Goal: Obtain resource: Download file/media

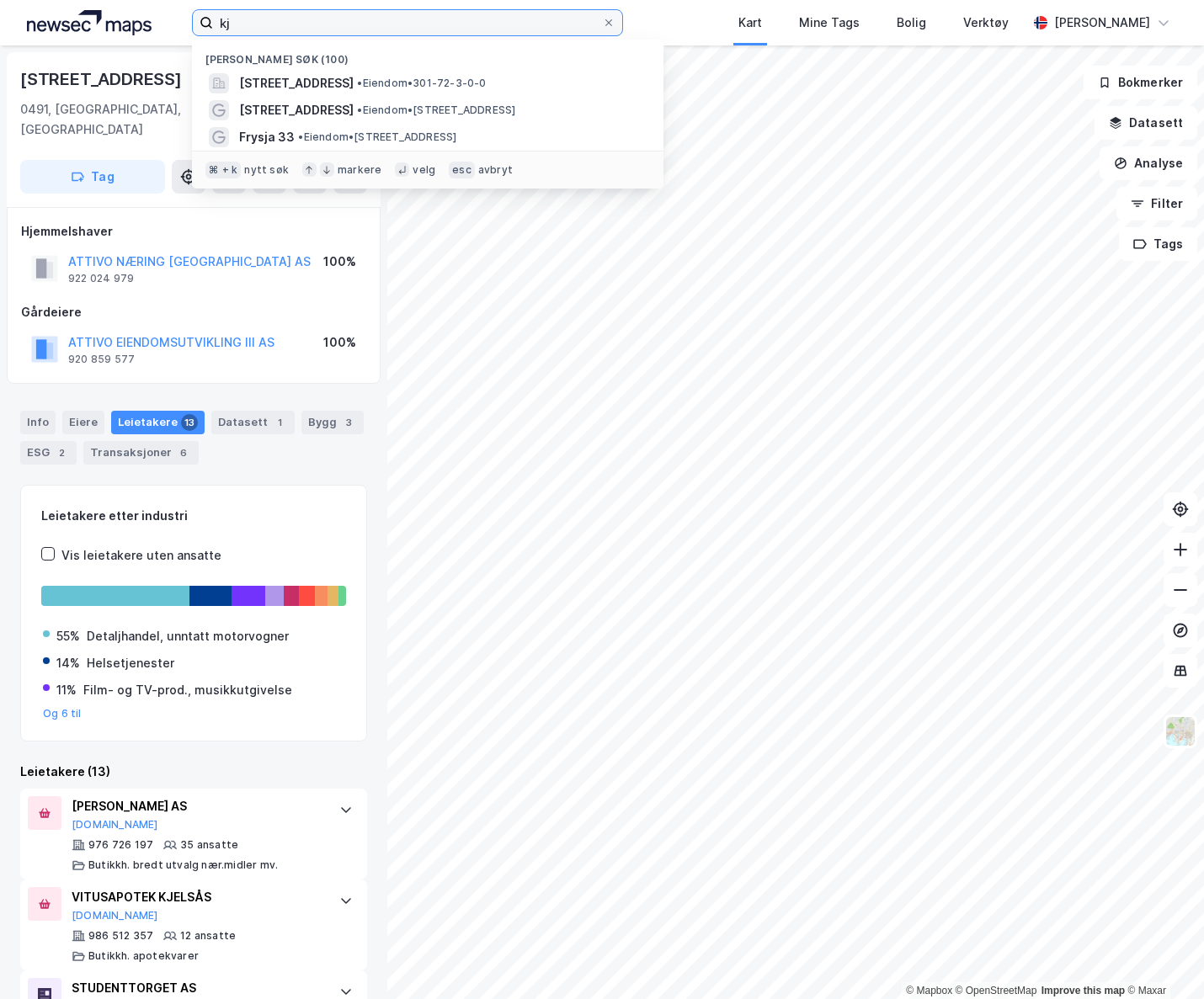
drag, startPoint x: 272, startPoint y: 14, endPoint x: 172, endPoint y: 25, distance: 100.6
click at [172, 25] on div "[PERSON_NAME] søk (100) [STREET_ADDRESS] • Eiendom • 301-72-3-0-0 Kjelsåsveien …" at bounding box center [602, 23] width 1204 height 46
type input "k"
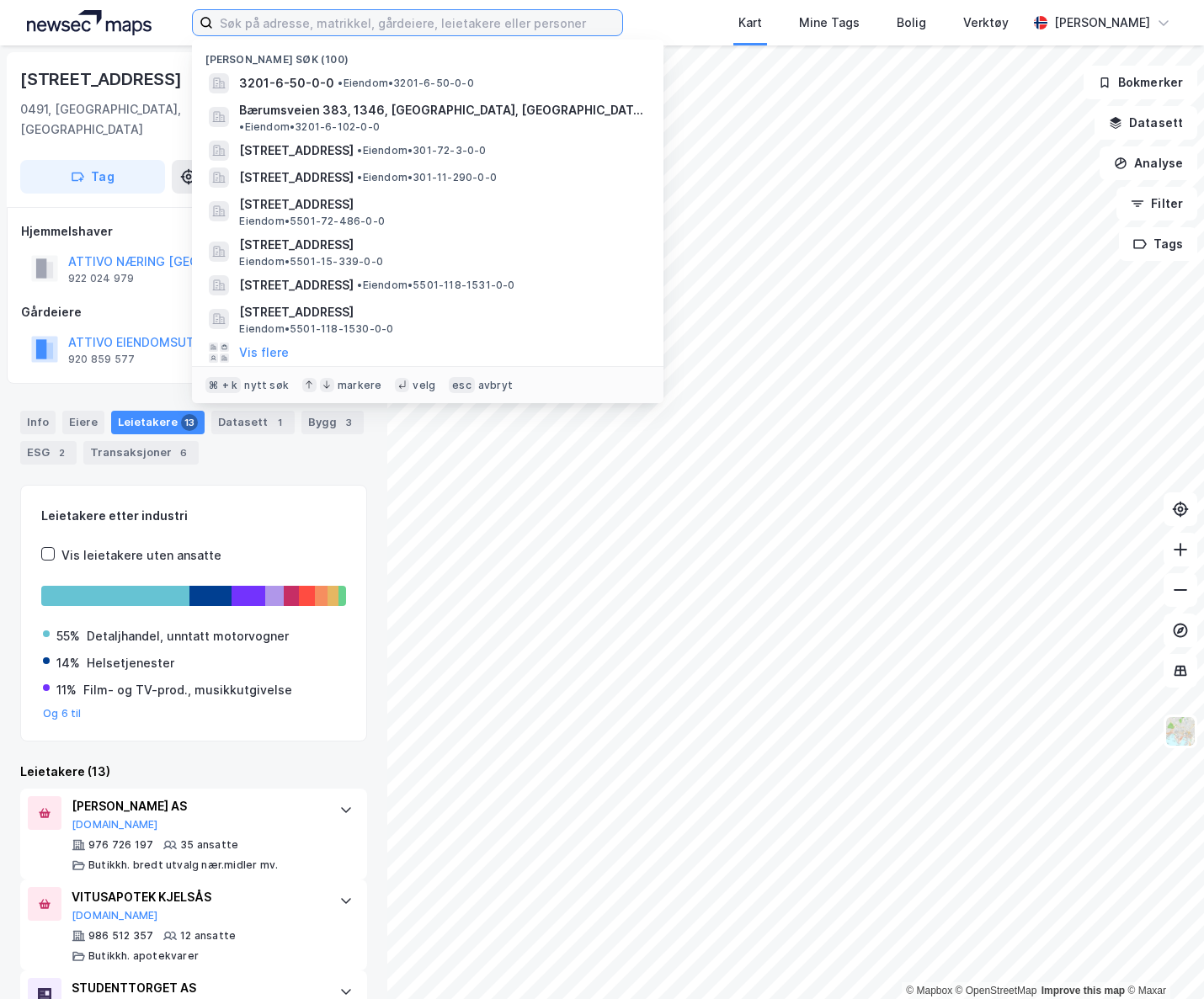
type input "g"
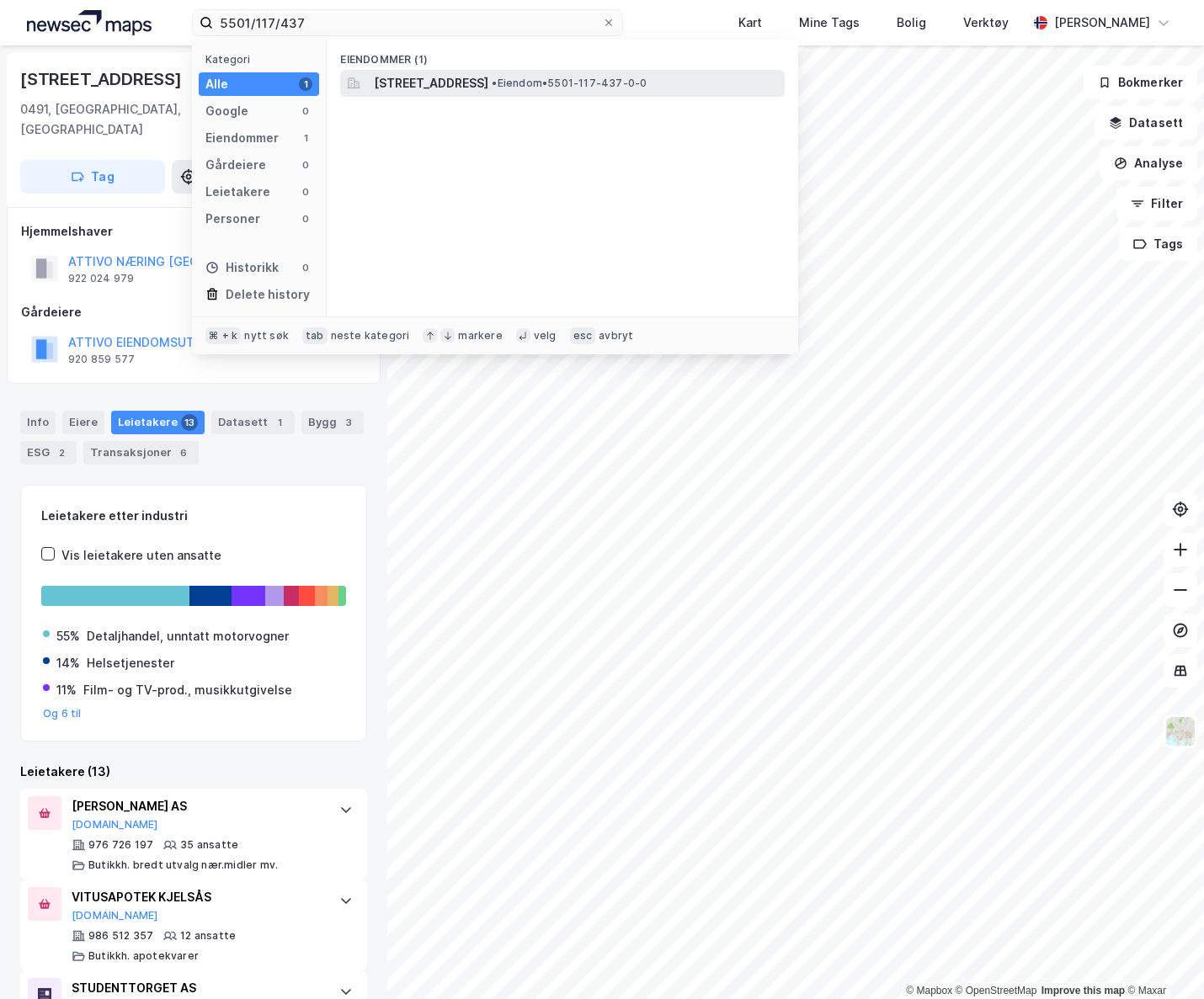
click at [489, 88] on span "[STREET_ADDRESS]" at bounding box center [431, 84] width 114 height 20
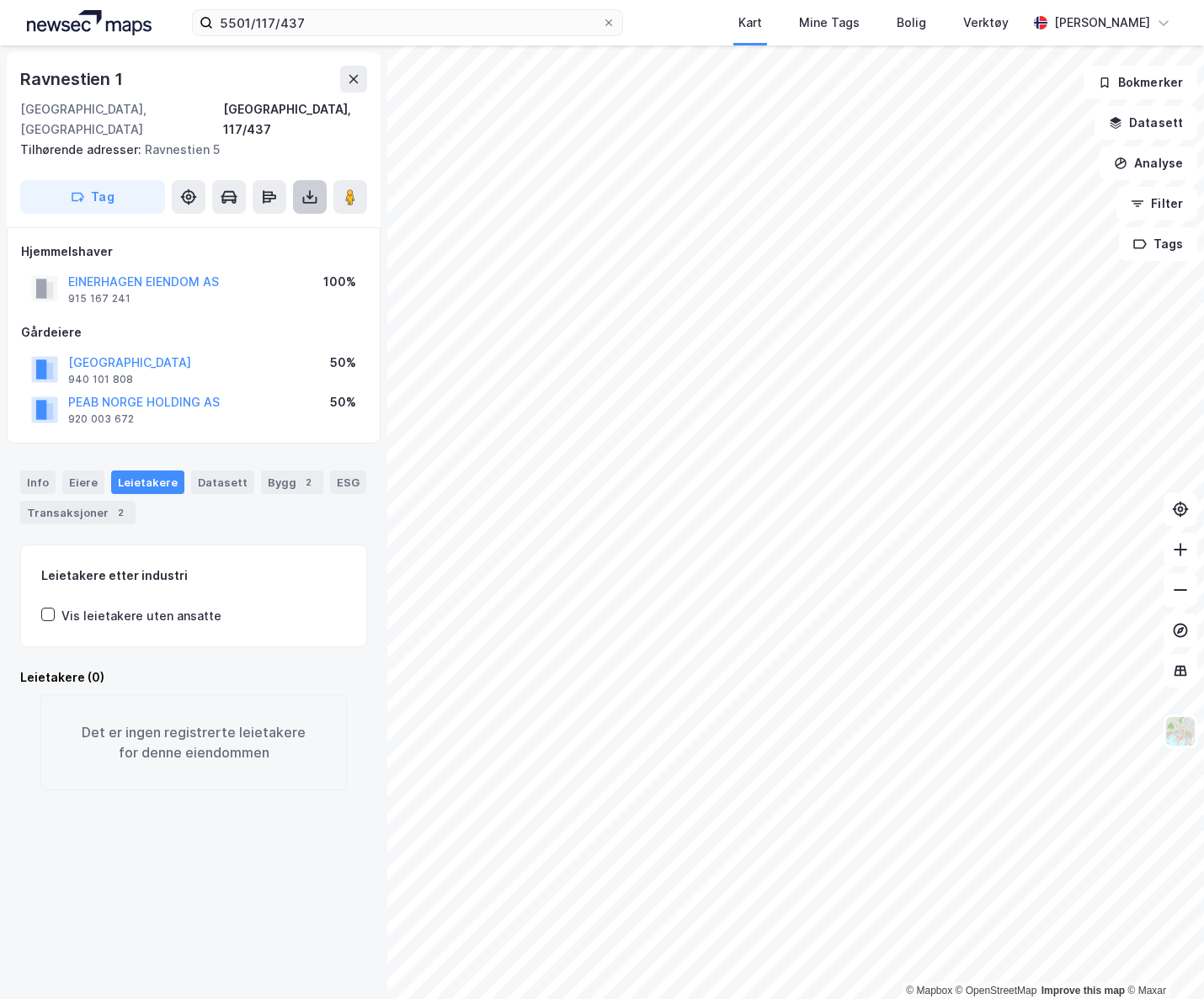
click at [308, 188] on icon at bounding box center [309, 196] width 17 height 17
click at [267, 224] on div "Last ned grunnbok" at bounding box center [226, 231] width 98 height 14
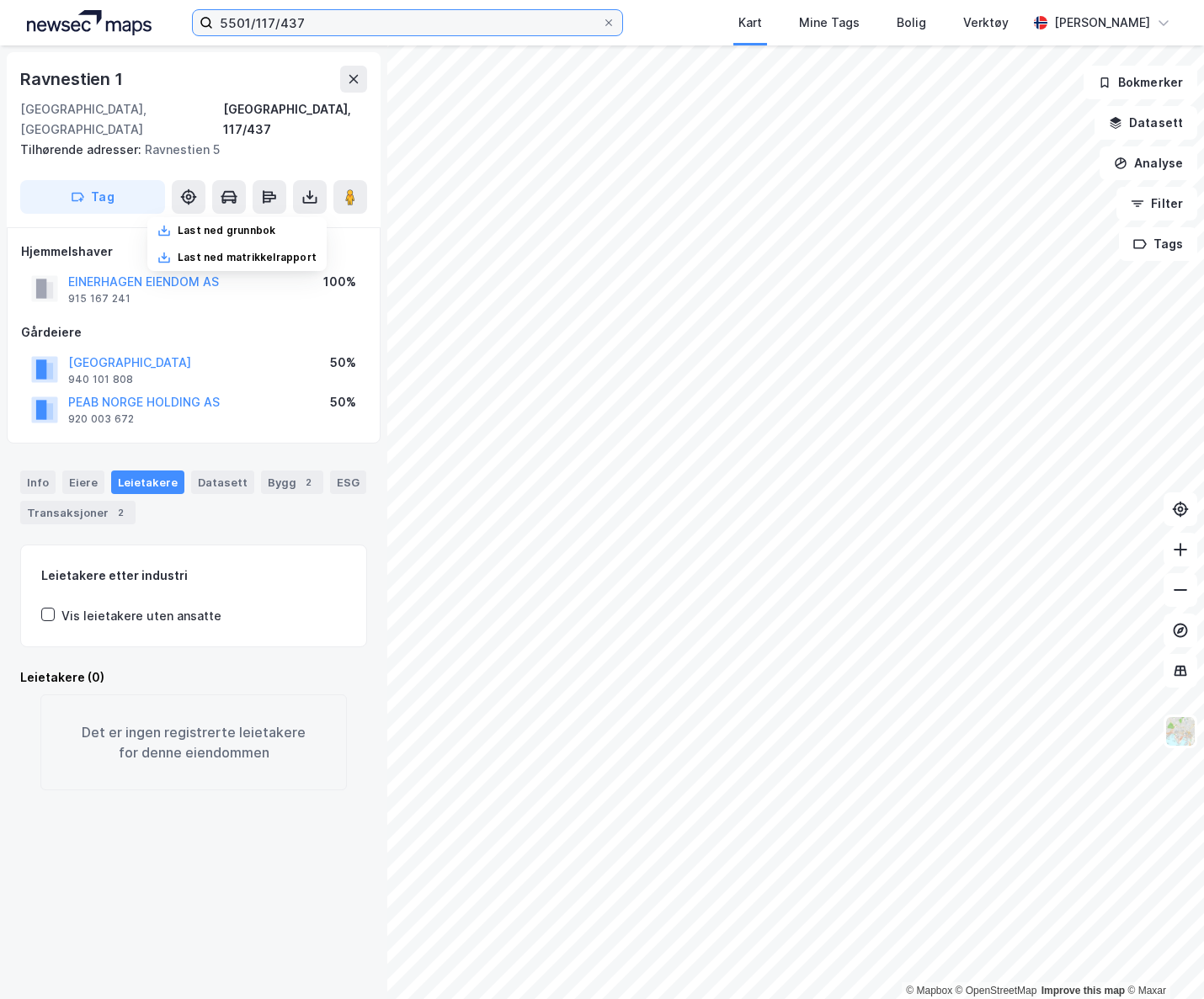
click at [322, 25] on input "5501/117/437" at bounding box center [407, 22] width 389 height 25
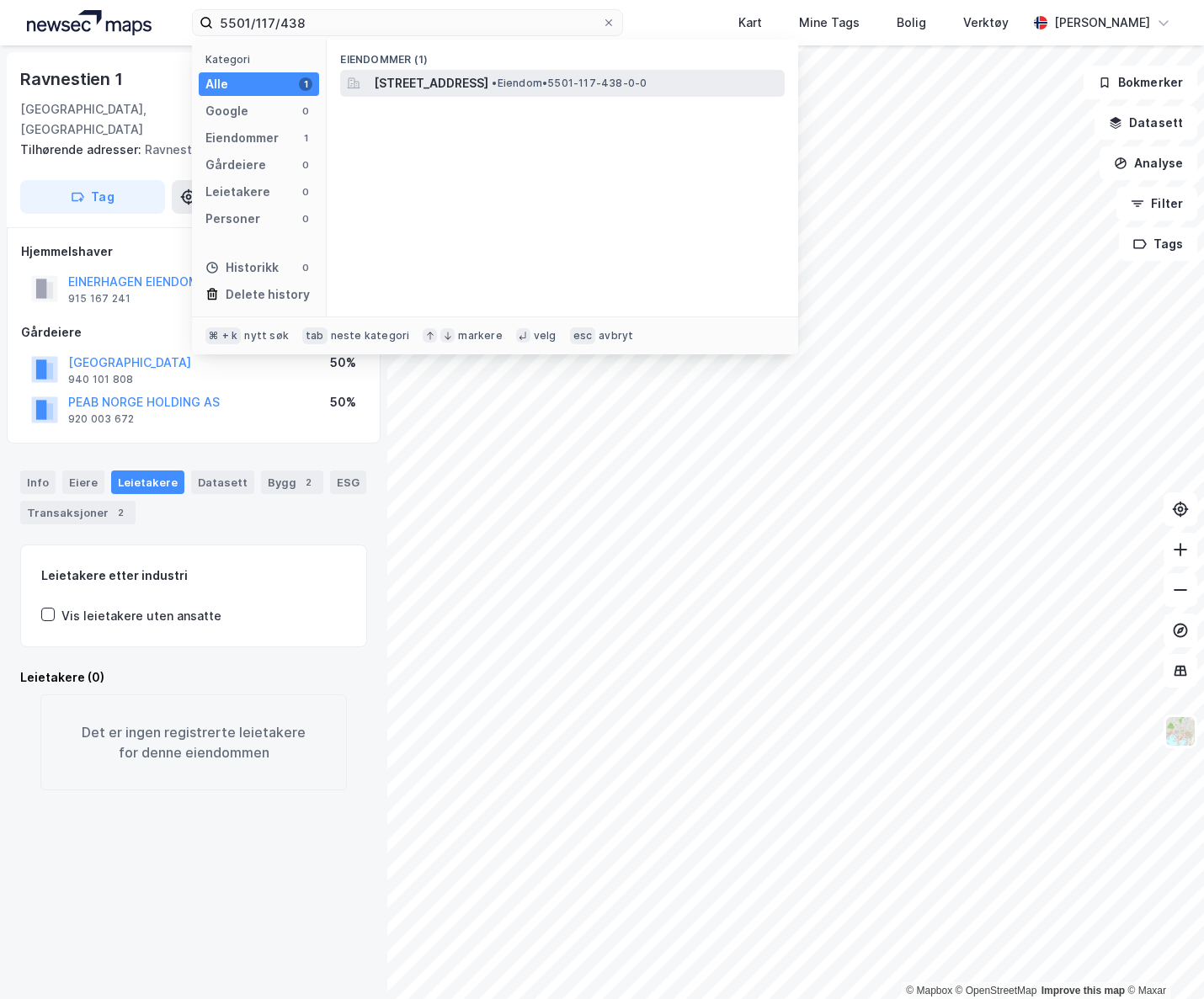
click at [462, 72] on div "[STREET_ADDRESS] • Eiendom • 5501-117-438-0-0" at bounding box center [562, 83] width 445 height 27
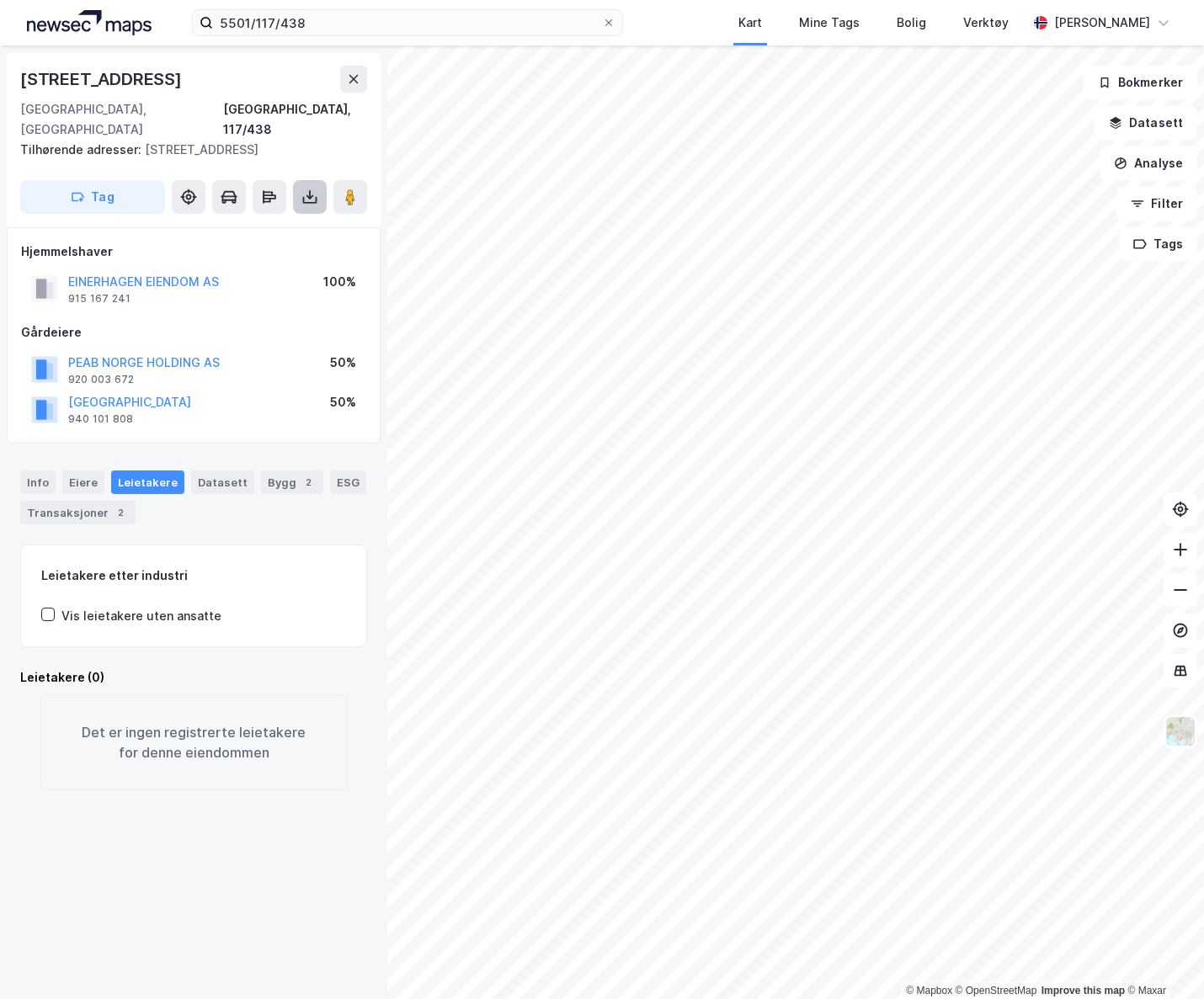
click at [309, 188] on icon at bounding box center [309, 196] width 17 height 17
click at [294, 218] on div "Last ned grunnbok" at bounding box center [237, 230] width 179 height 27
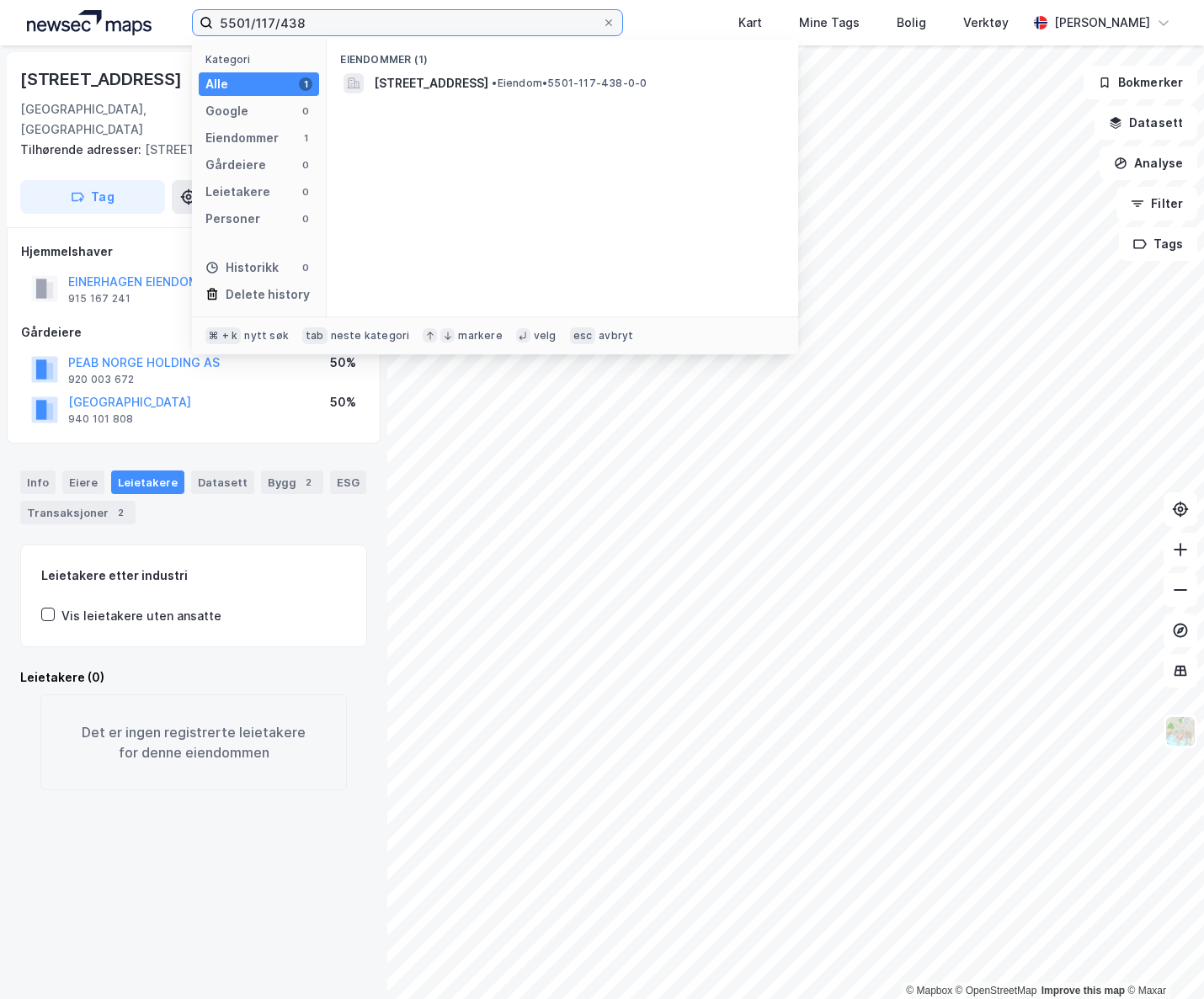
click at [358, 22] on input "5501/117/438" at bounding box center [407, 22] width 389 height 25
click at [358, 24] on input "5501/117/438" at bounding box center [407, 22] width 389 height 25
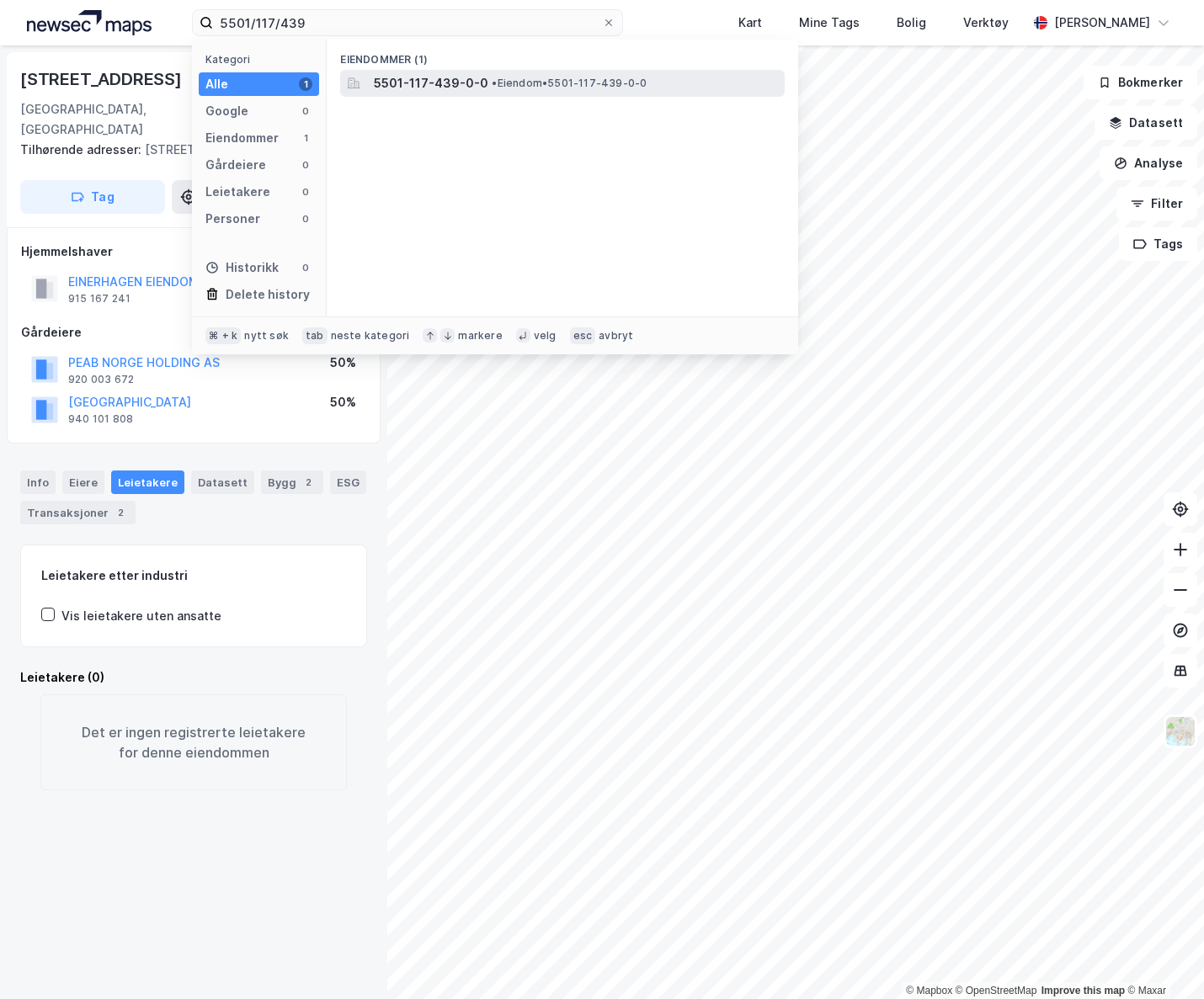
click at [482, 85] on div "5501-117-439-0-0 • Eiendom • 5501-117-439-0-0" at bounding box center [577, 84] width 407 height 20
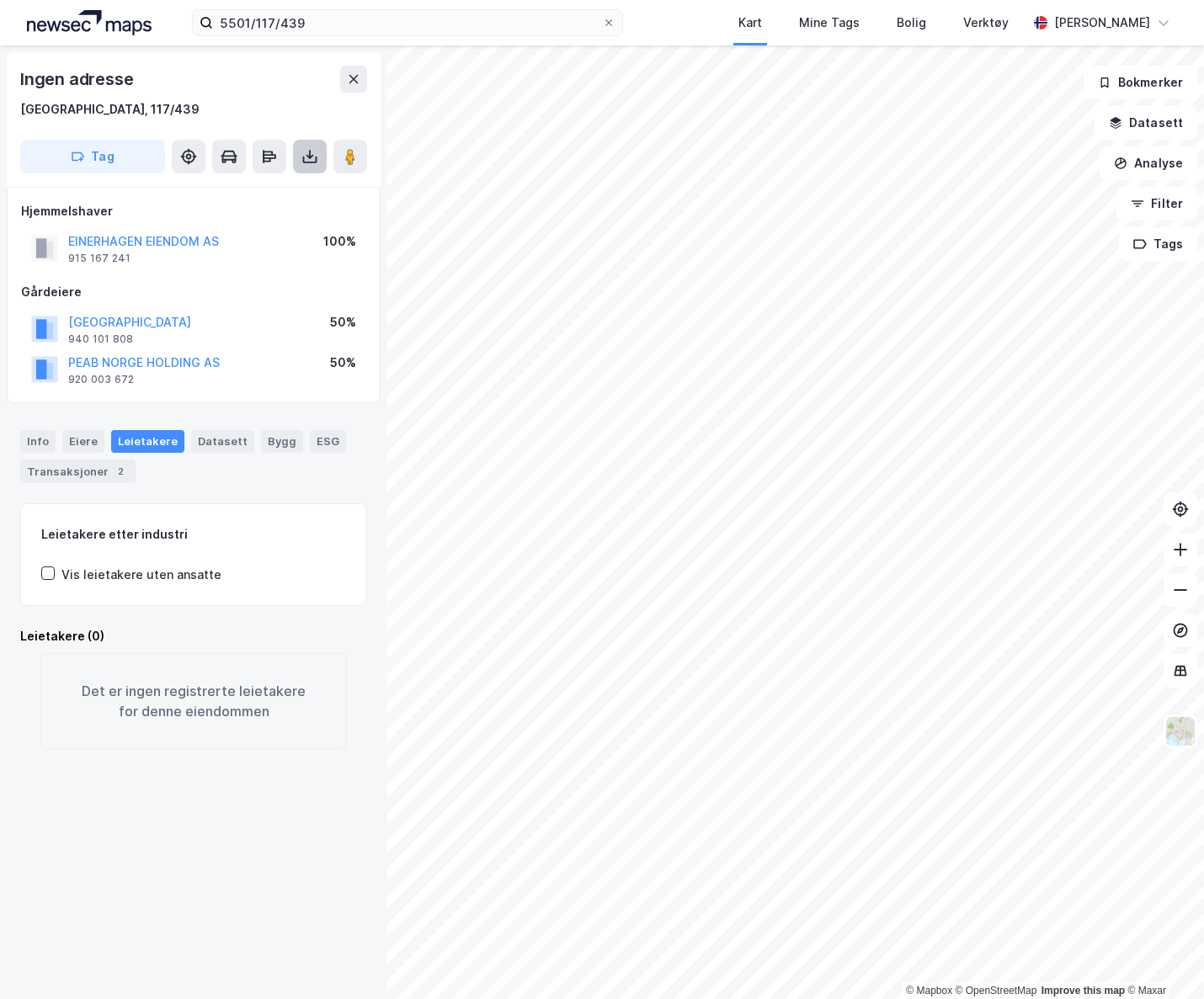
click at [311, 161] on icon at bounding box center [310, 159] width 14 height 7
click at [276, 183] on div "Last ned grunnbok" at bounding box center [226, 190] width 98 height 14
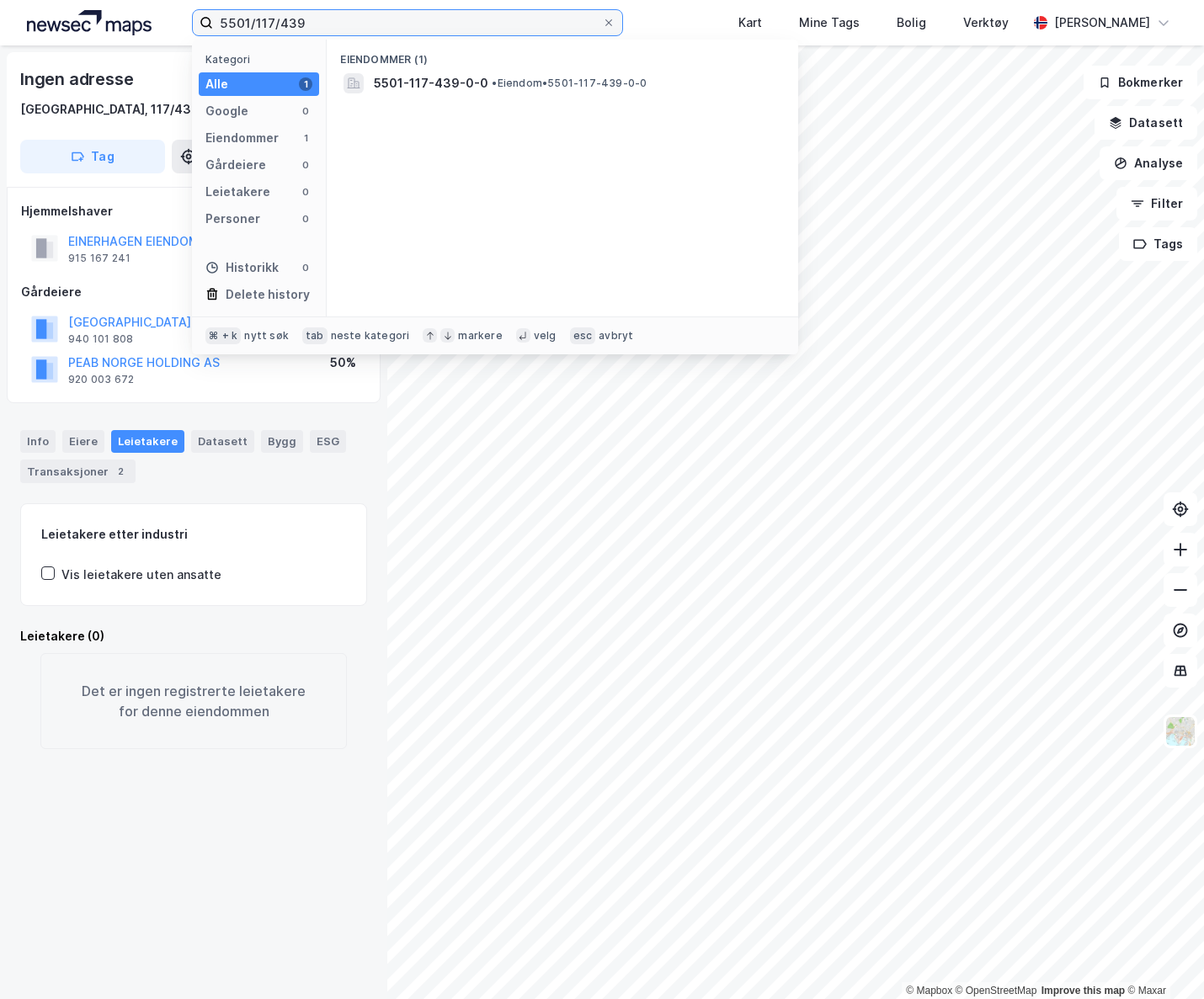
click at [330, 24] on input "5501/117/439" at bounding box center [407, 22] width 389 height 25
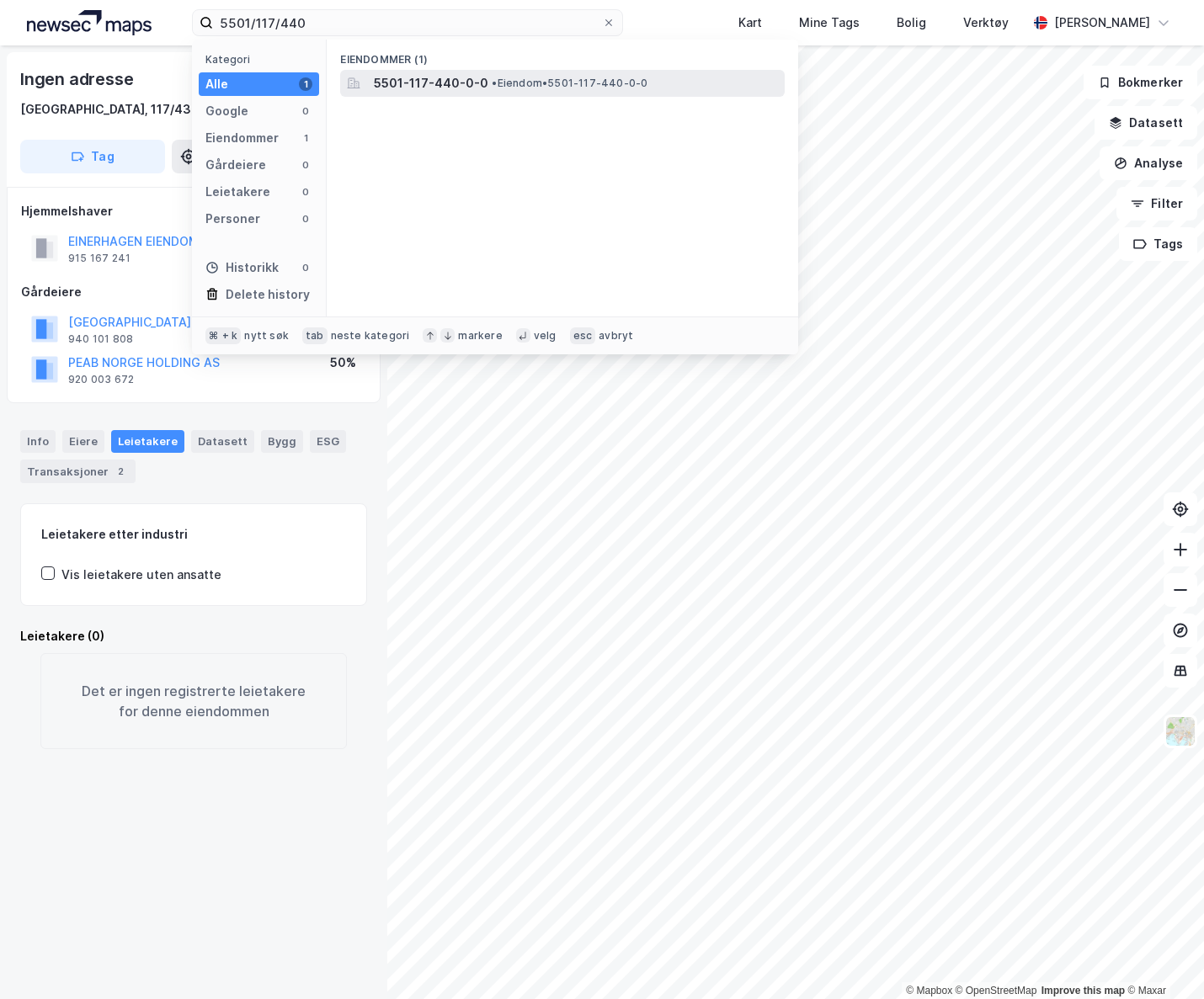
click at [510, 77] on span "• Eiendom • 5501-117-440-0-0" at bounding box center [569, 84] width 156 height 14
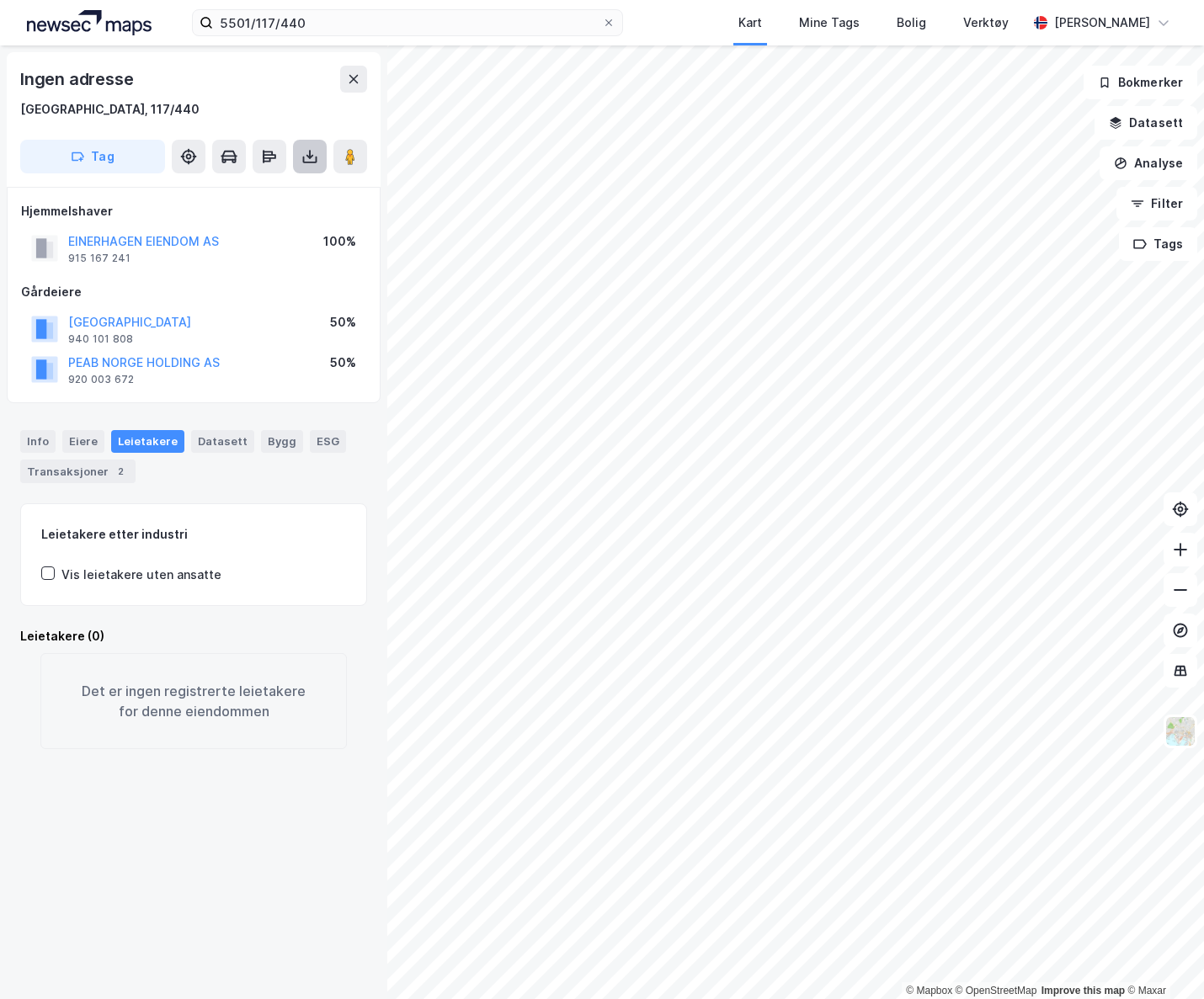
click at [303, 155] on icon at bounding box center [309, 156] width 17 height 17
click at [281, 196] on div "Last ned grunnbok" at bounding box center [237, 190] width 179 height 27
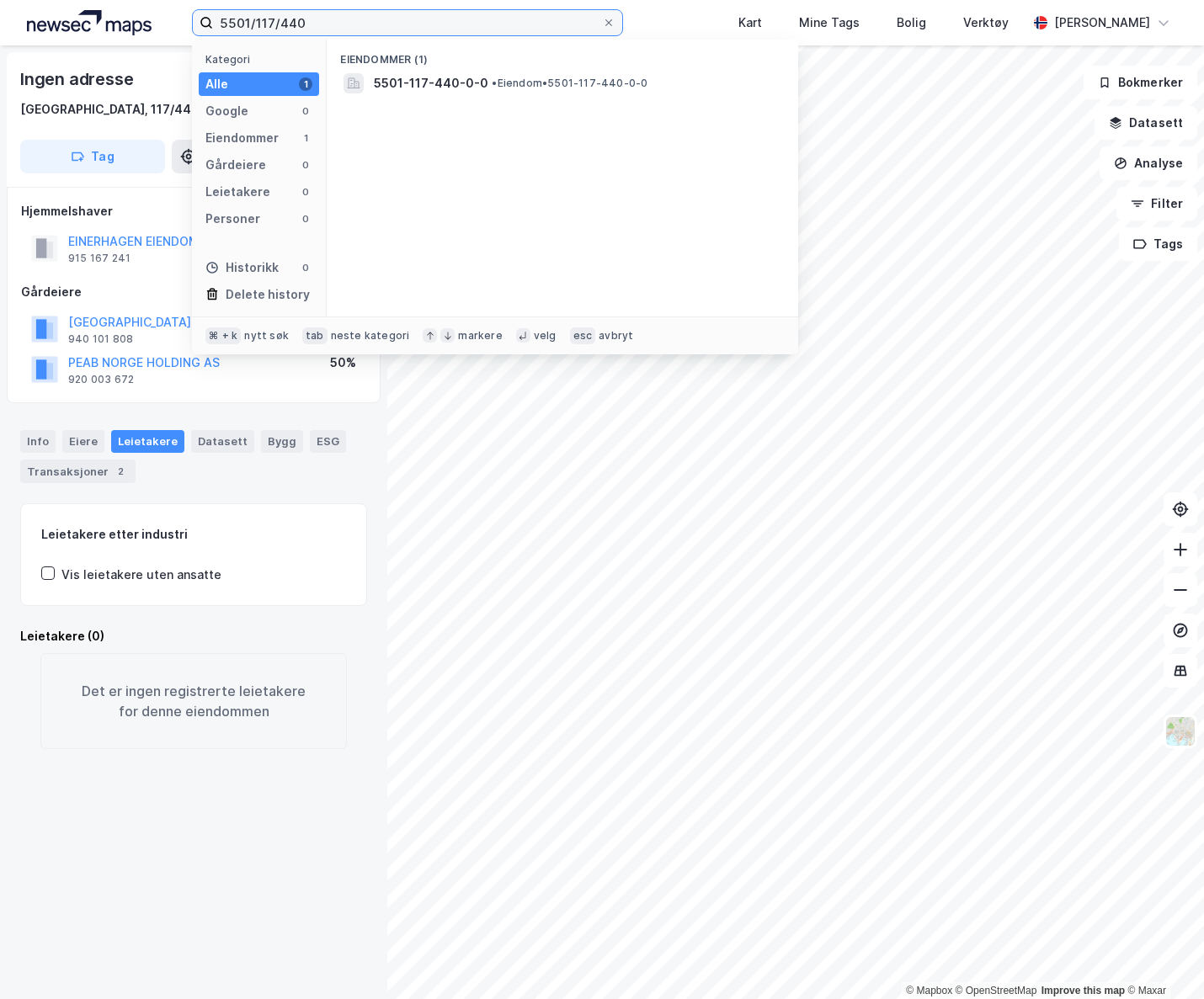
click at [319, 21] on input "5501/117/440" at bounding box center [407, 22] width 389 height 25
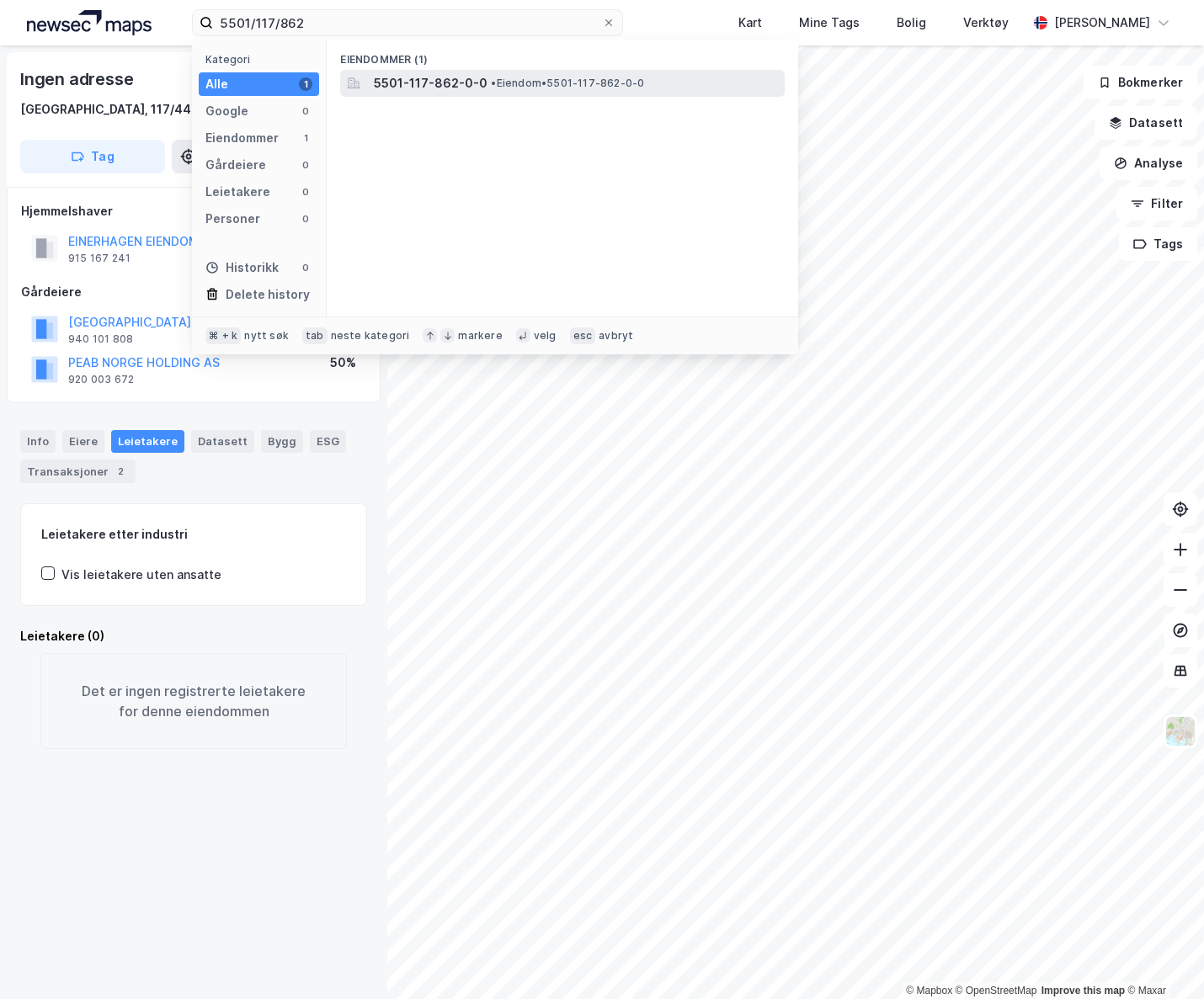
click at [404, 83] on span "5501-117-862-0-0" at bounding box center [431, 84] width 113 height 20
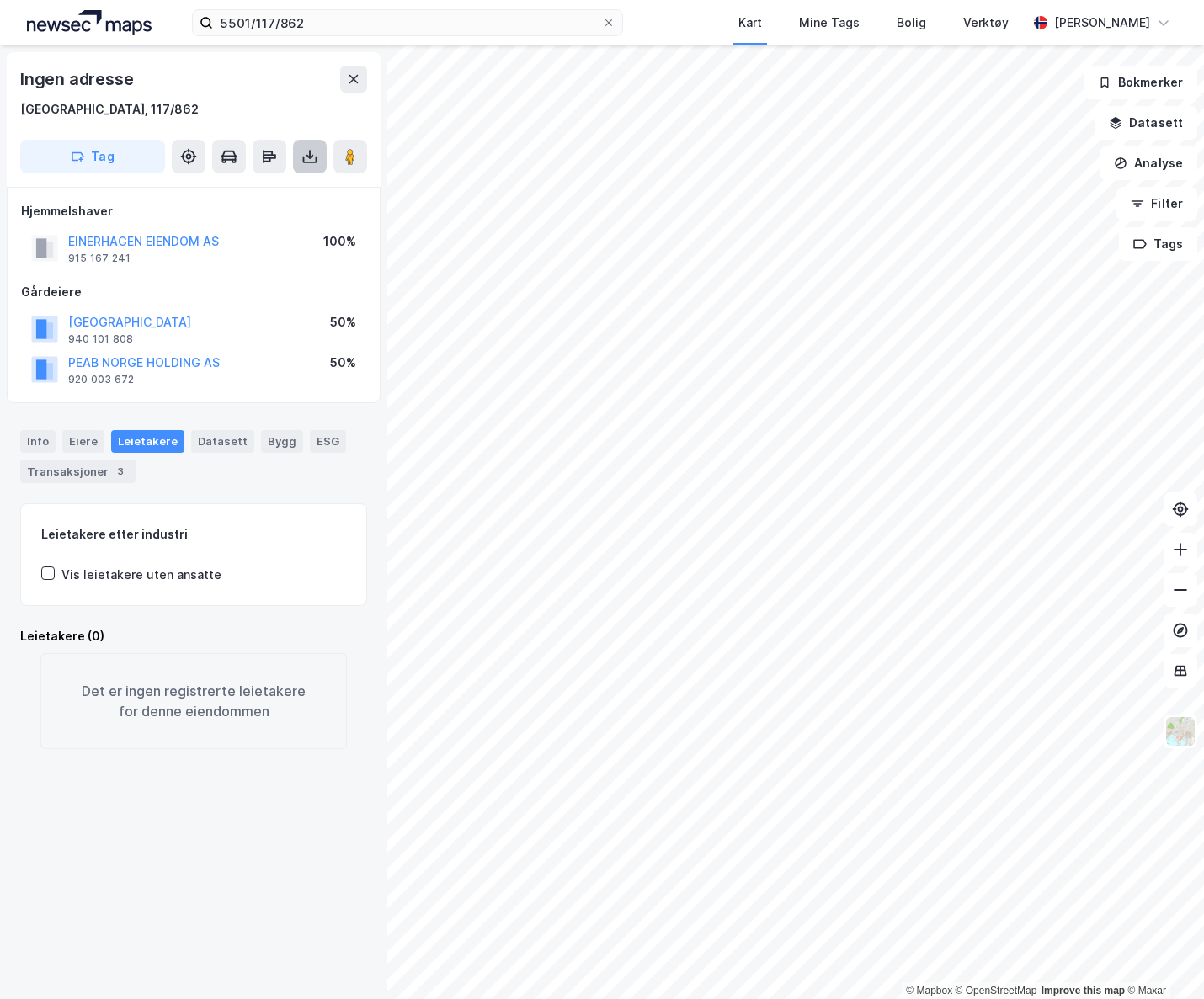
click at [314, 158] on icon at bounding box center [310, 159] width 14 height 7
click at [282, 187] on div "Last ned grunnbok" at bounding box center [237, 190] width 179 height 27
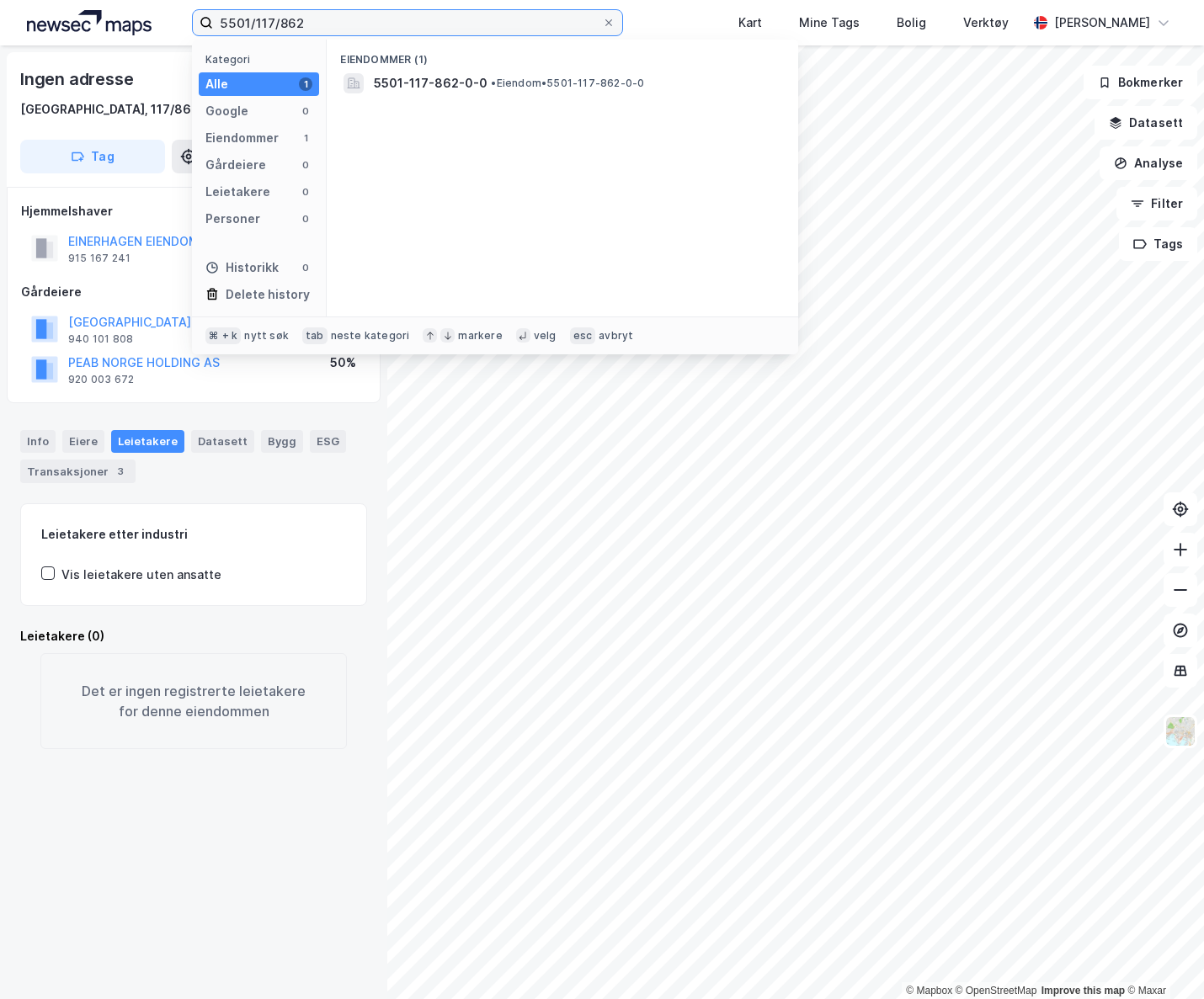
click at [337, 22] on input "5501/117/862" at bounding box center [407, 22] width 389 height 25
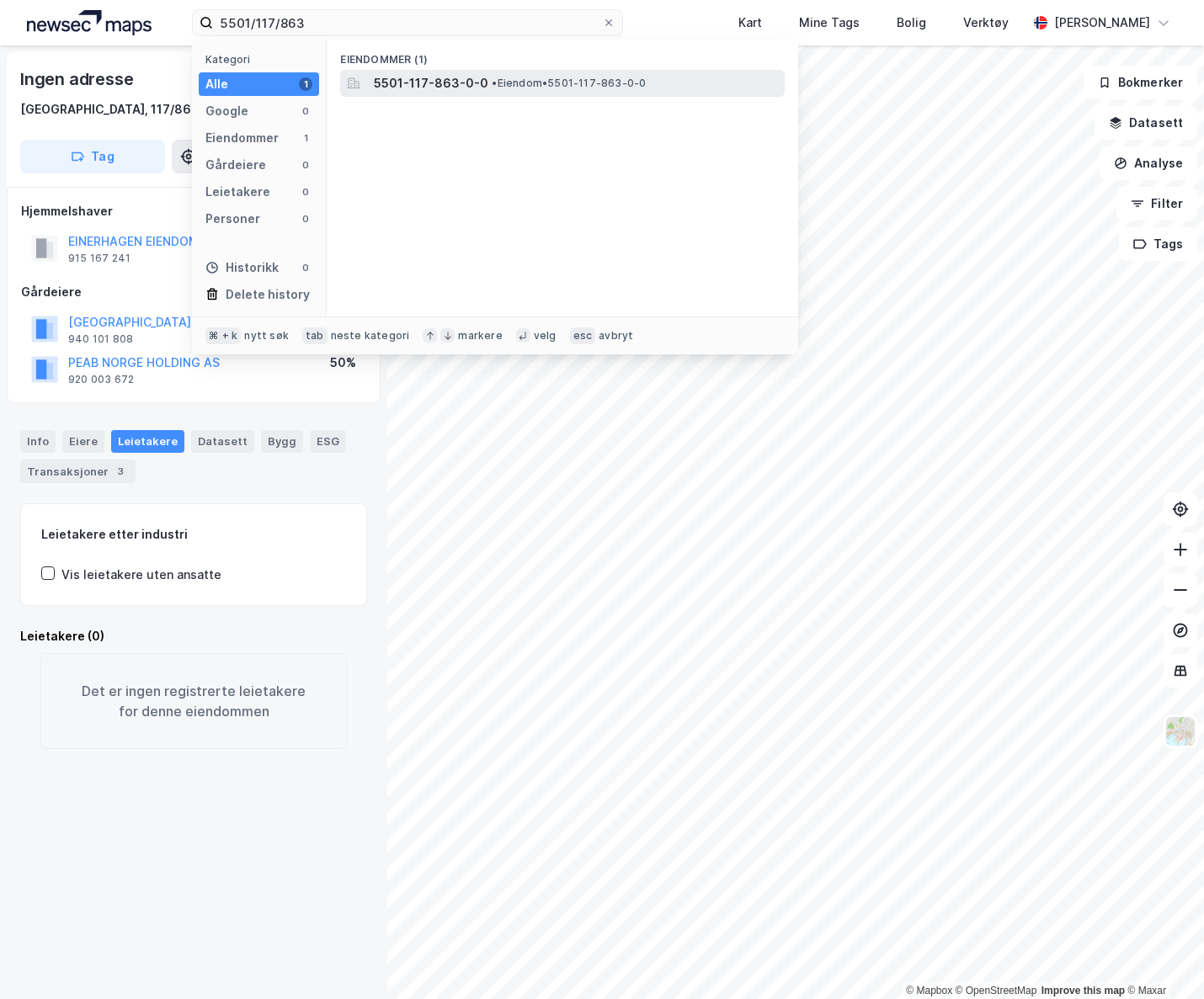
click at [445, 91] on span "5501-117-863-0-0" at bounding box center [431, 84] width 114 height 20
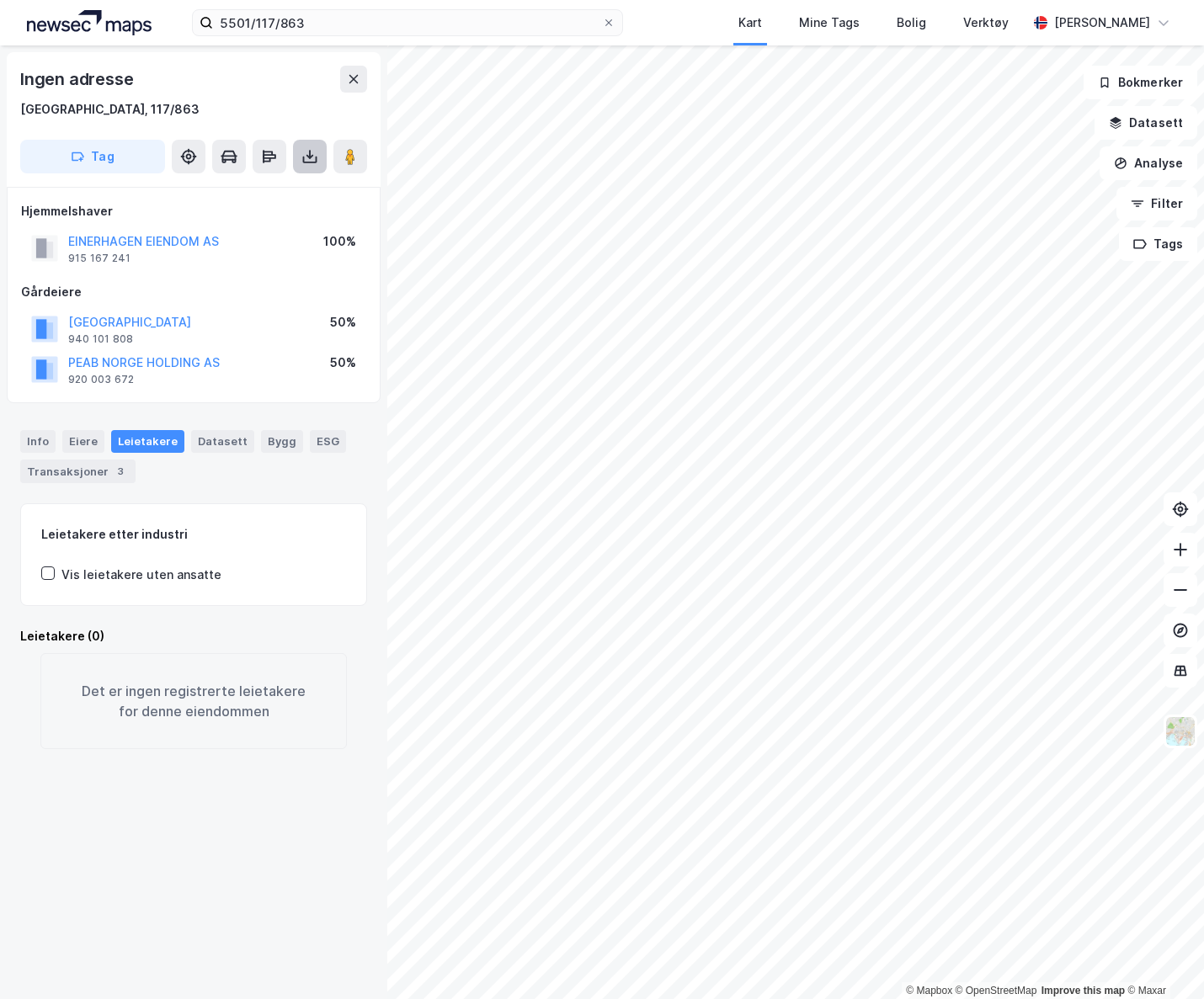
click at [311, 151] on icon at bounding box center [309, 156] width 17 height 17
click at [291, 197] on div "Last ned grunnbok" at bounding box center [237, 190] width 179 height 27
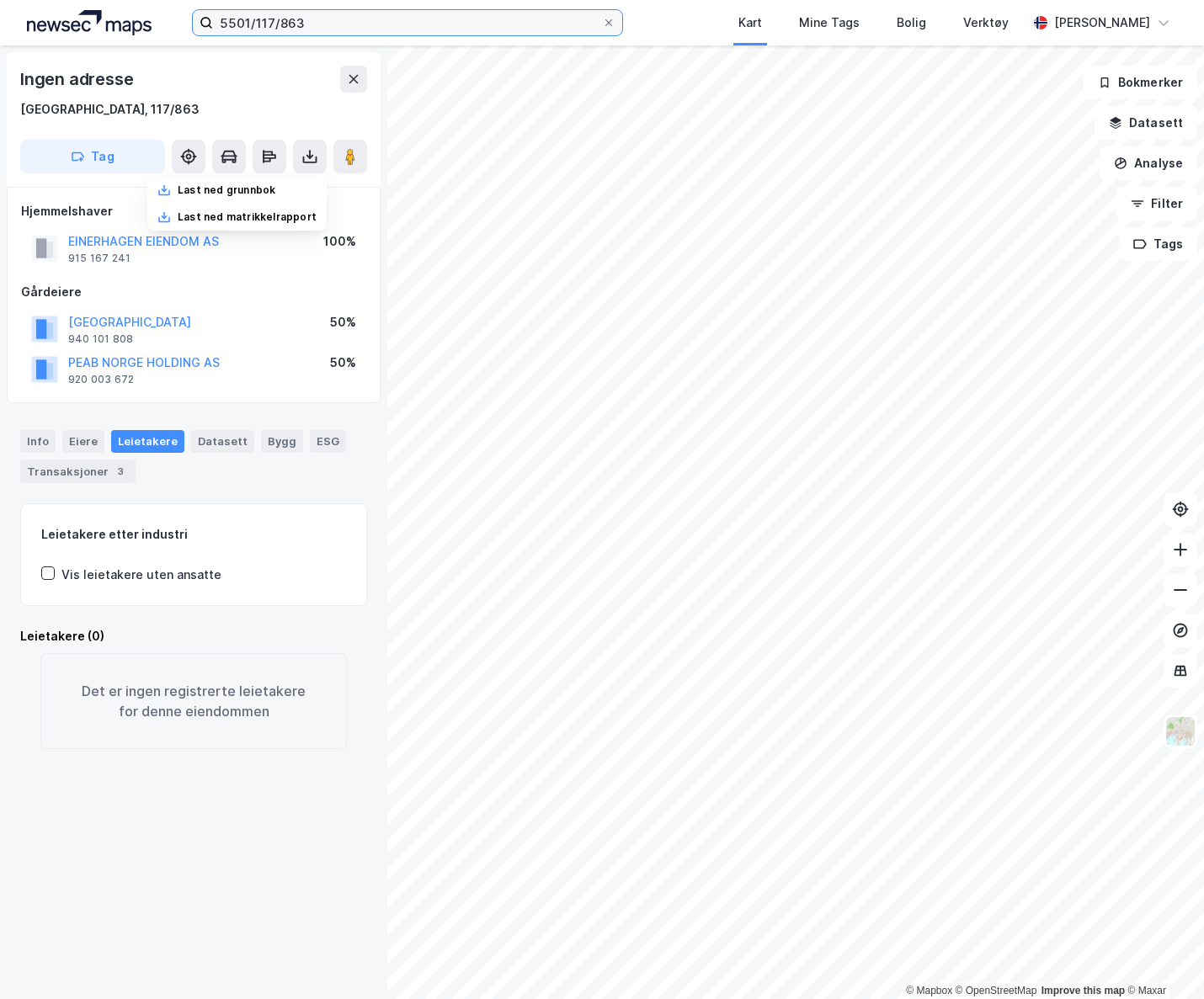
click at [308, 35] on input "5501/117/863" at bounding box center [407, 22] width 389 height 25
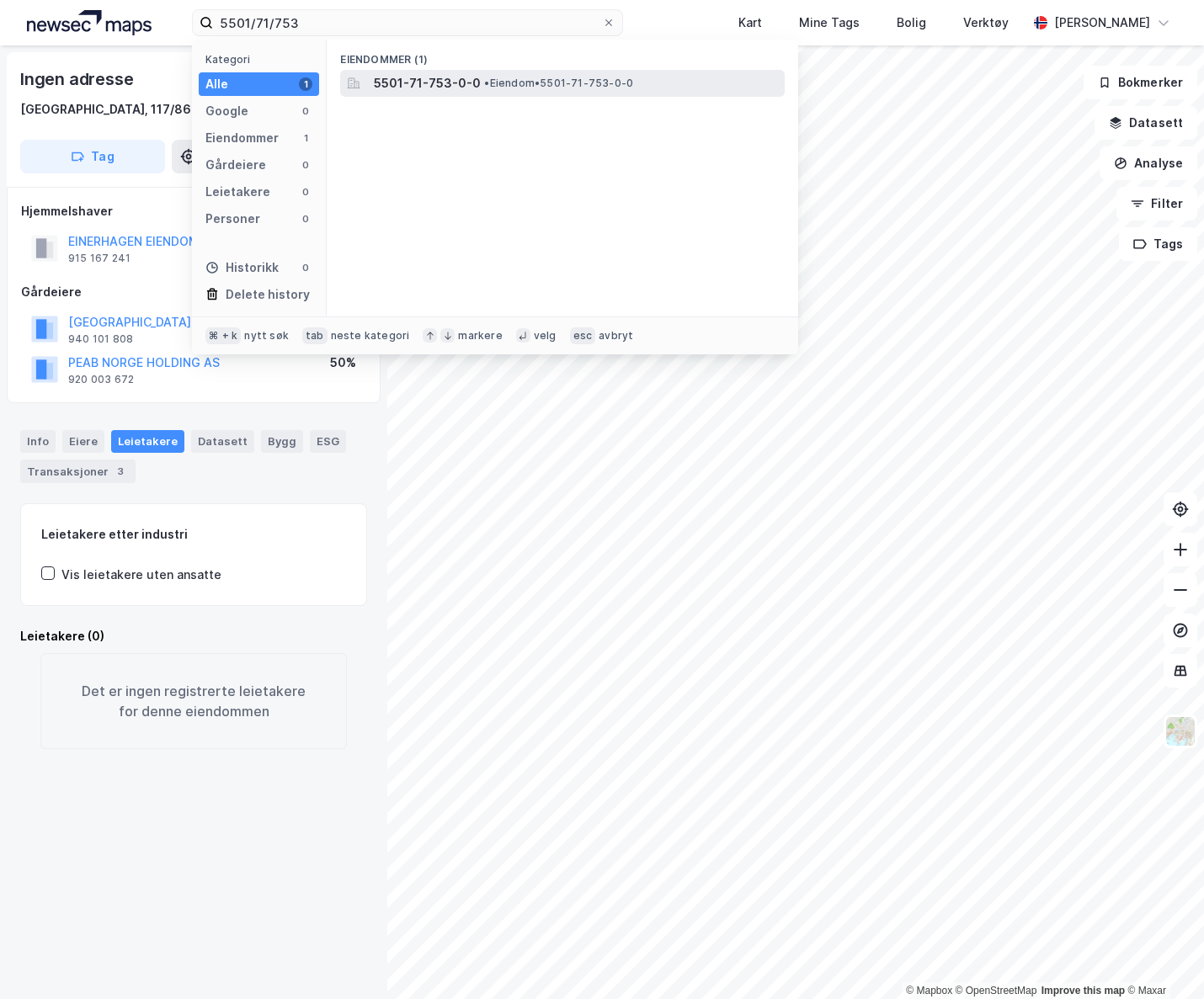
click at [474, 91] on div "5501-71-753-0-0 • Eiendom • 5501-71-753-0-0" at bounding box center [577, 84] width 407 height 20
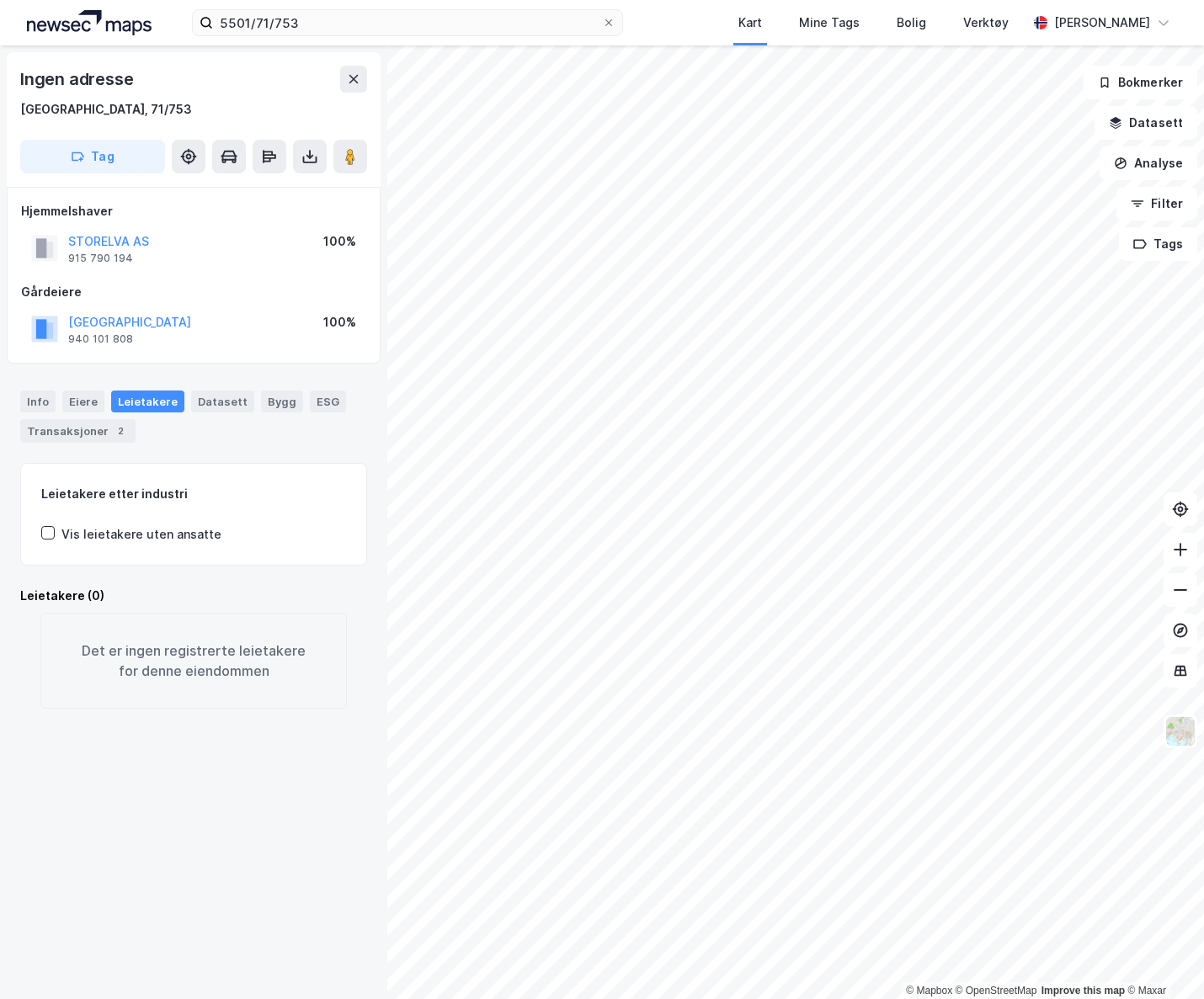
click at [254, 246] on div "STORELVA AS 915 790 194 100%" at bounding box center [193, 248] width 345 height 41
click at [314, 163] on icon at bounding box center [309, 156] width 17 height 17
click at [283, 181] on div "Last ned grunnbok" at bounding box center [237, 190] width 179 height 27
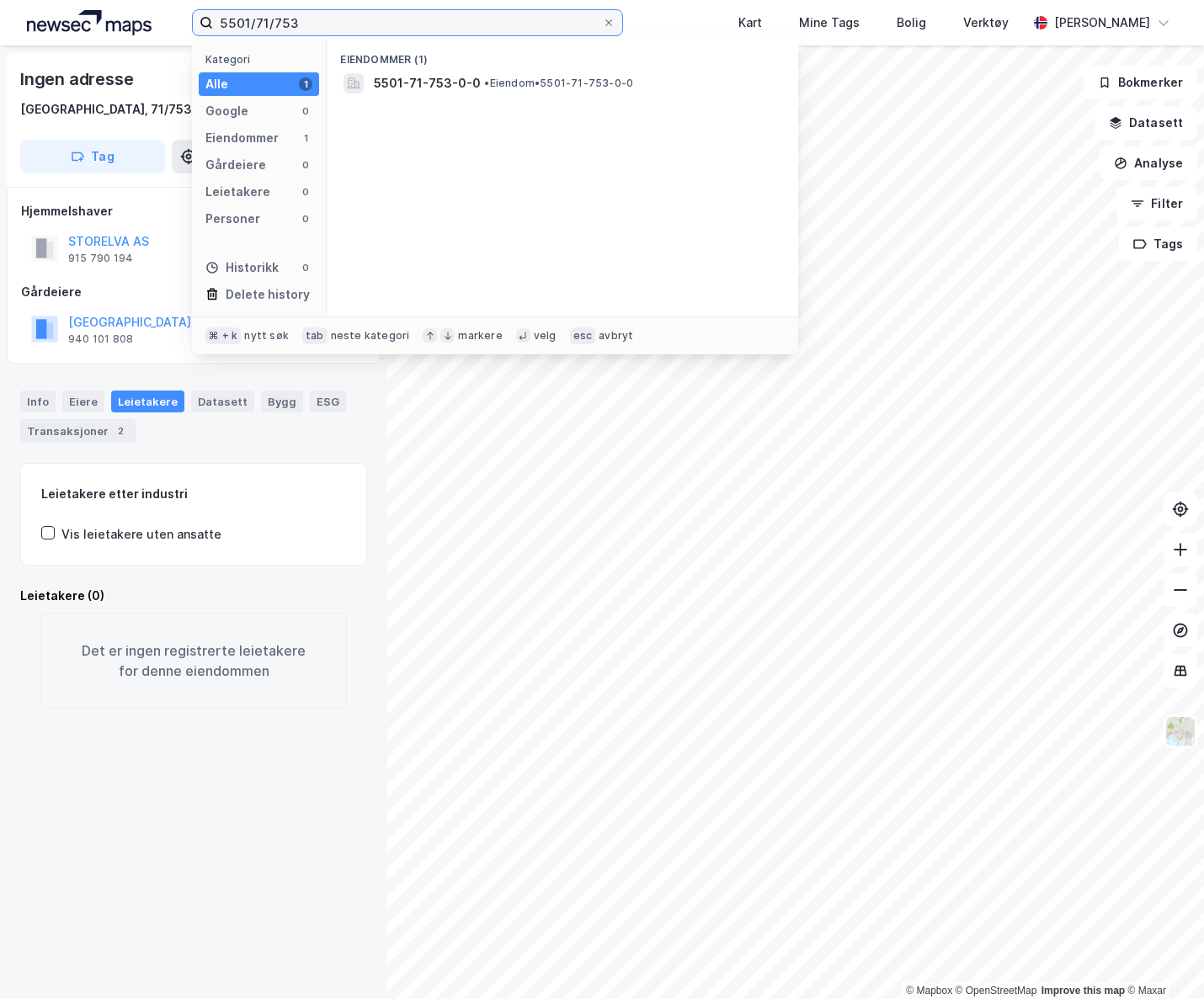
click at [432, 14] on input "5501/71/753" at bounding box center [407, 22] width 389 height 25
click at [438, 29] on input "5501/71/753" at bounding box center [407, 22] width 389 height 25
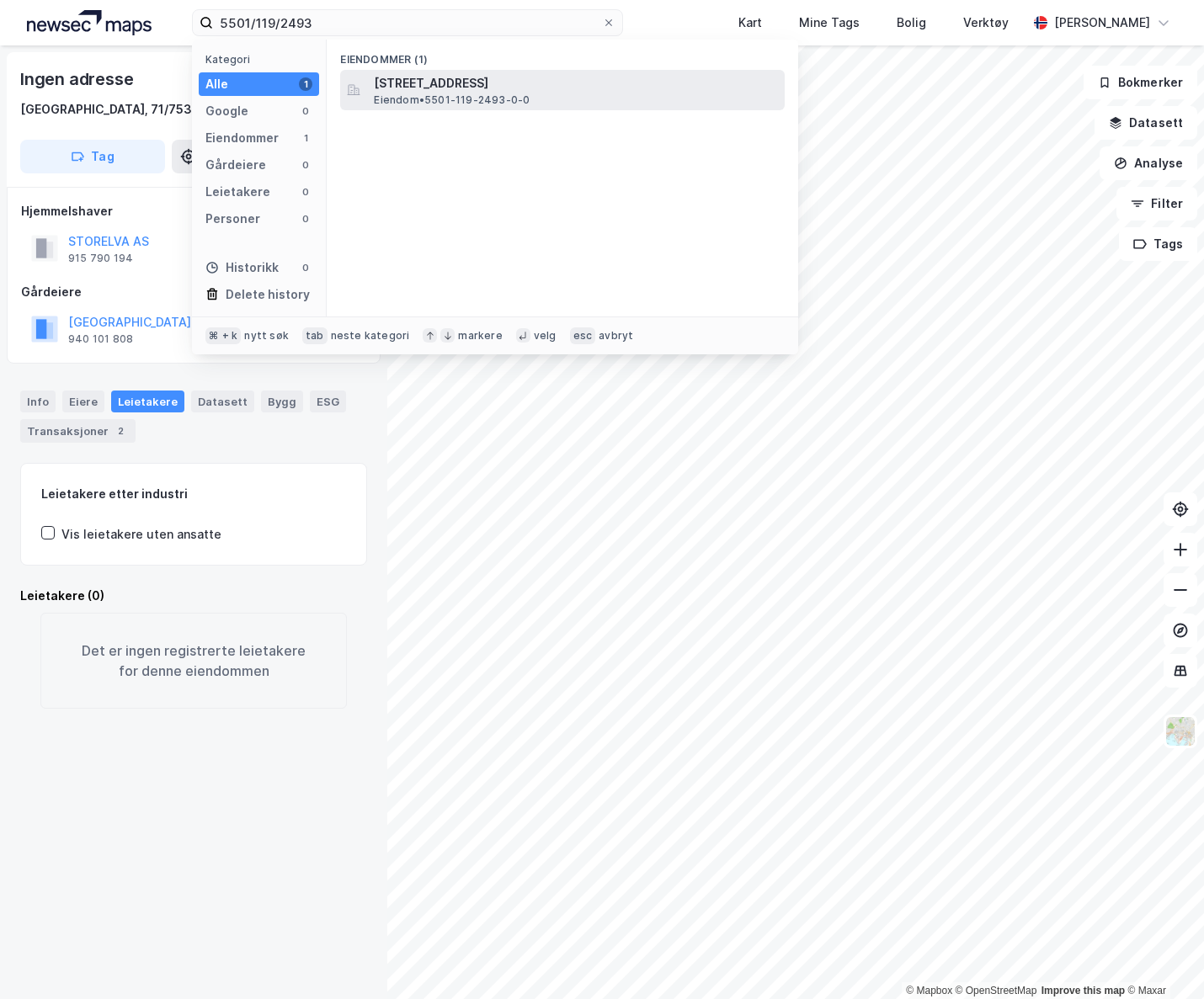
click at [545, 88] on span "[STREET_ADDRESS]" at bounding box center [576, 84] width 404 height 20
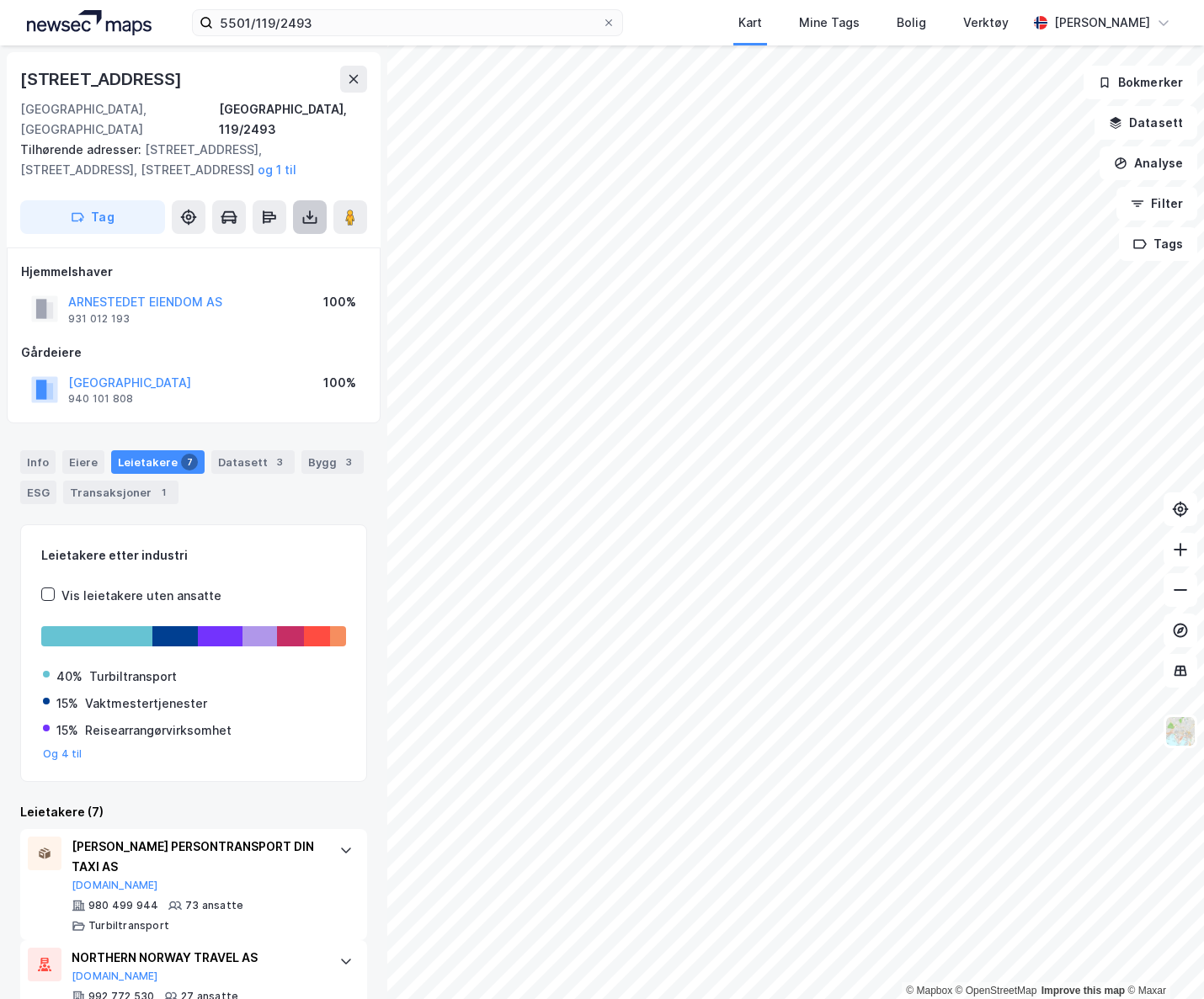
click at [307, 209] on icon at bounding box center [309, 217] width 17 height 17
click at [271, 244] on div "Last ned grunnbok" at bounding box center [226, 251] width 98 height 14
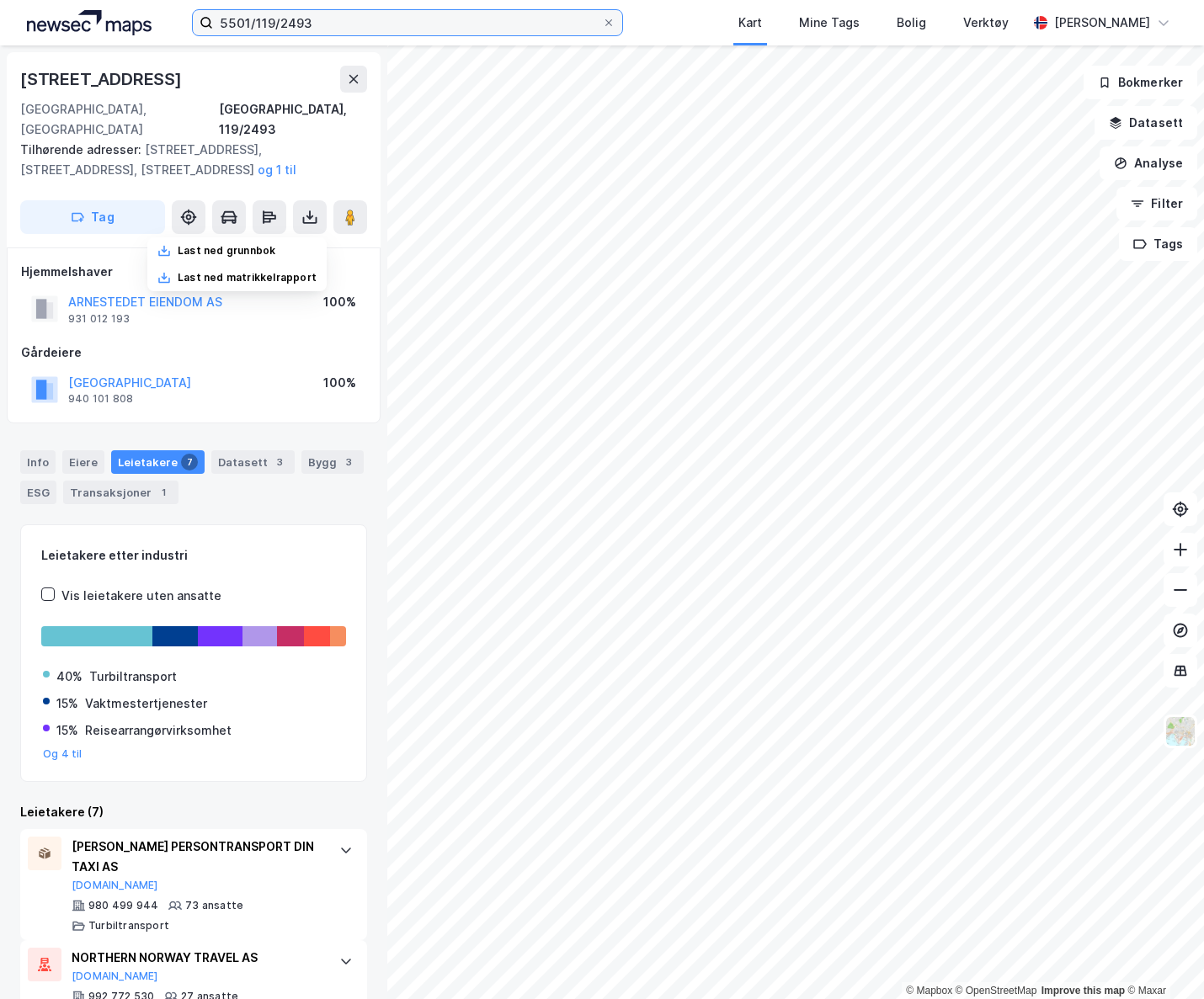
click at [336, 21] on input "5501/119/2493" at bounding box center [407, 22] width 389 height 25
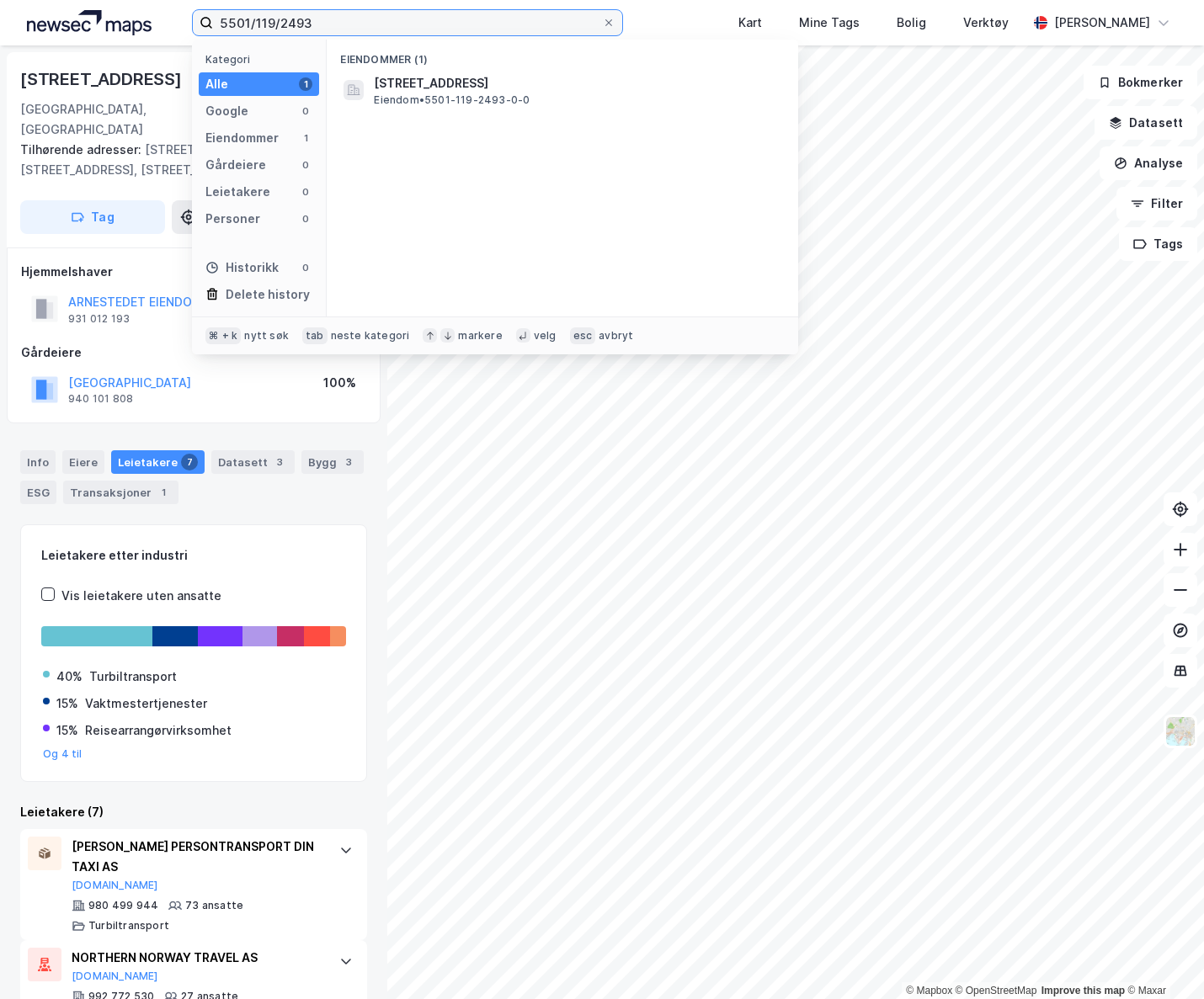
drag, startPoint x: 336, startPoint y: 21, endPoint x: 249, endPoint y: 26, distance: 87.1
click at [249, 27] on input "5501/119/2493" at bounding box center [407, 22] width 389 height 25
click at [311, 21] on input "5501/119/2493" at bounding box center [407, 22] width 389 height 25
drag, startPoint x: 319, startPoint y: 24, endPoint x: 256, endPoint y: 25, distance: 63.0
click at [256, 25] on input "5501/119/2493" at bounding box center [407, 22] width 389 height 25
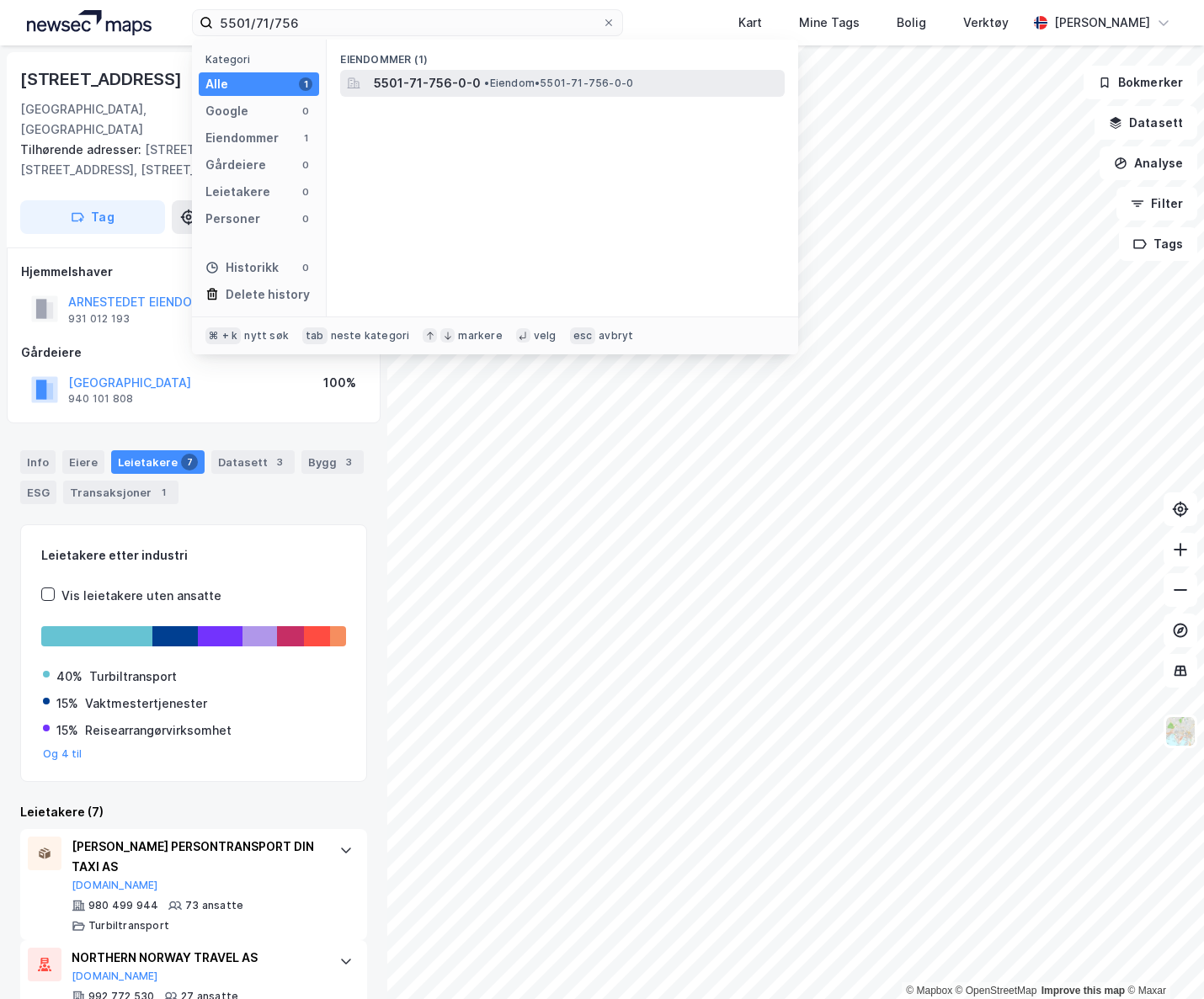
click at [414, 84] on span "5501-71-756-0-0" at bounding box center [427, 84] width 106 height 20
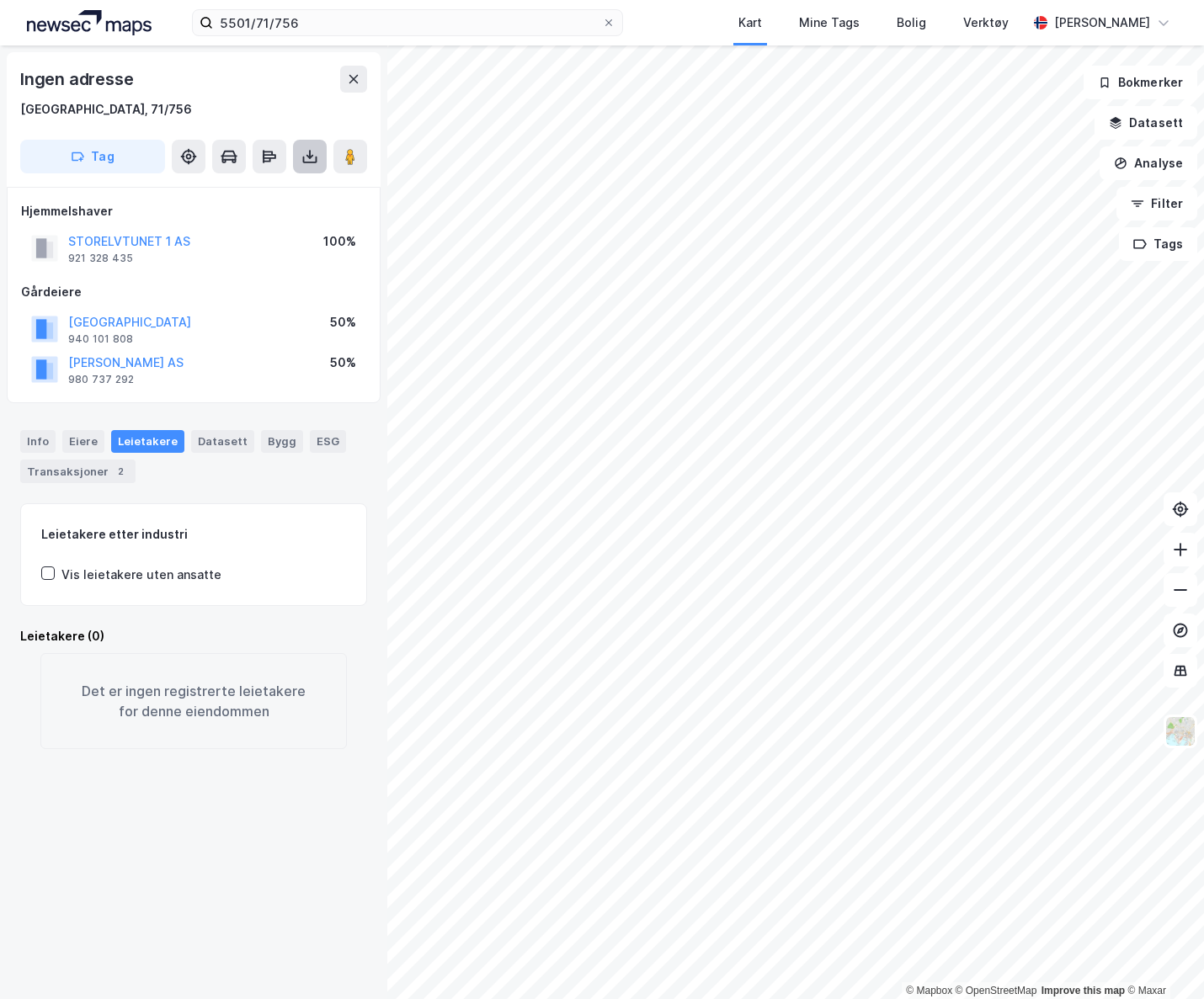
click at [306, 157] on icon at bounding box center [309, 156] width 17 height 17
click at [272, 190] on div "Last ned grunnbok" at bounding box center [226, 190] width 98 height 14
click at [323, 164] on button at bounding box center [309, 156] width 34 height 34
click at [338, 22] on input "5501/71/756" at bounding box center [407, 22] width 389 height 25
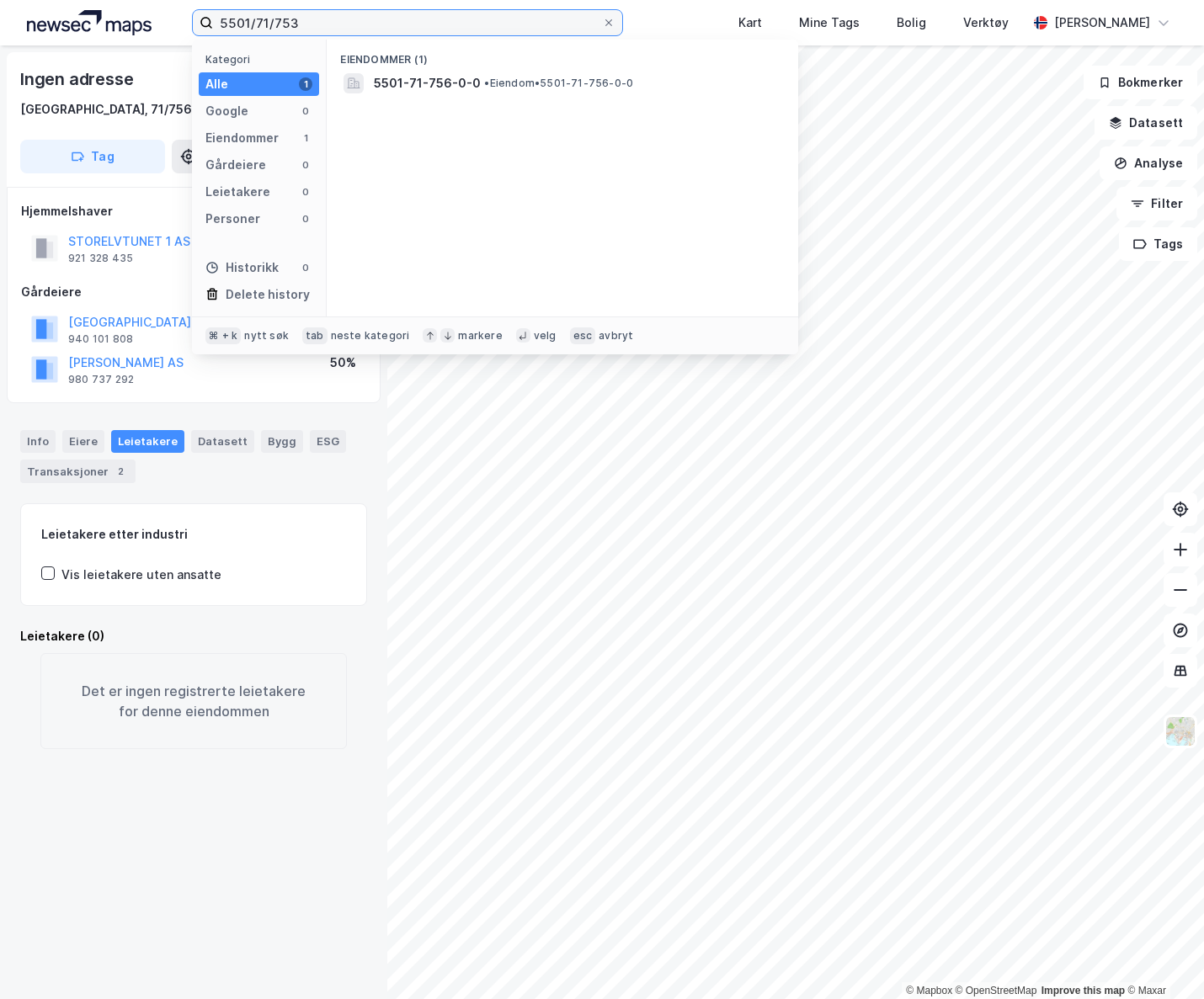
type input "5501/71/753"
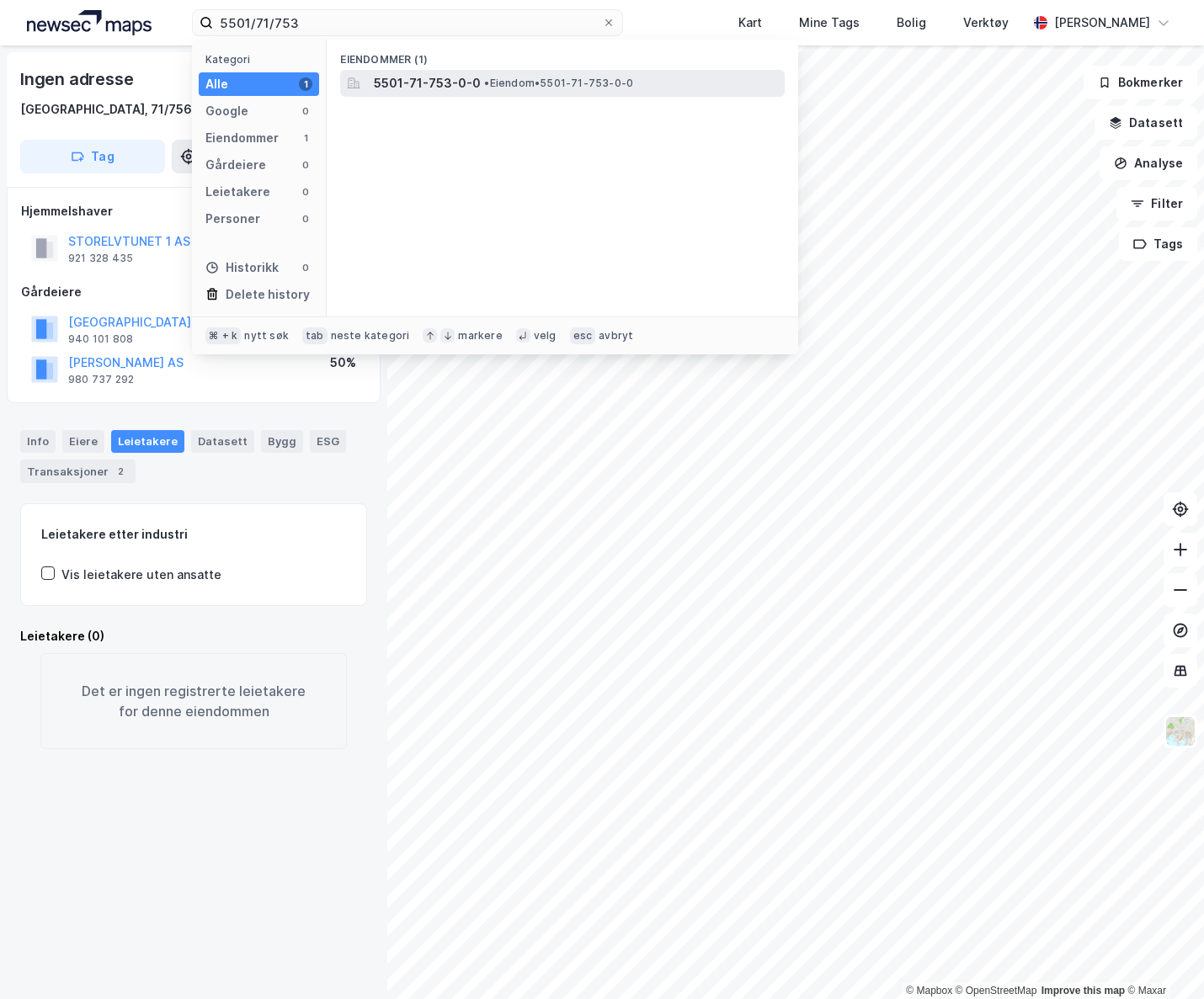
click at [442, 86] on span "5501-71-753-0-0" at bounding box center [427, 84] width 106 height 20
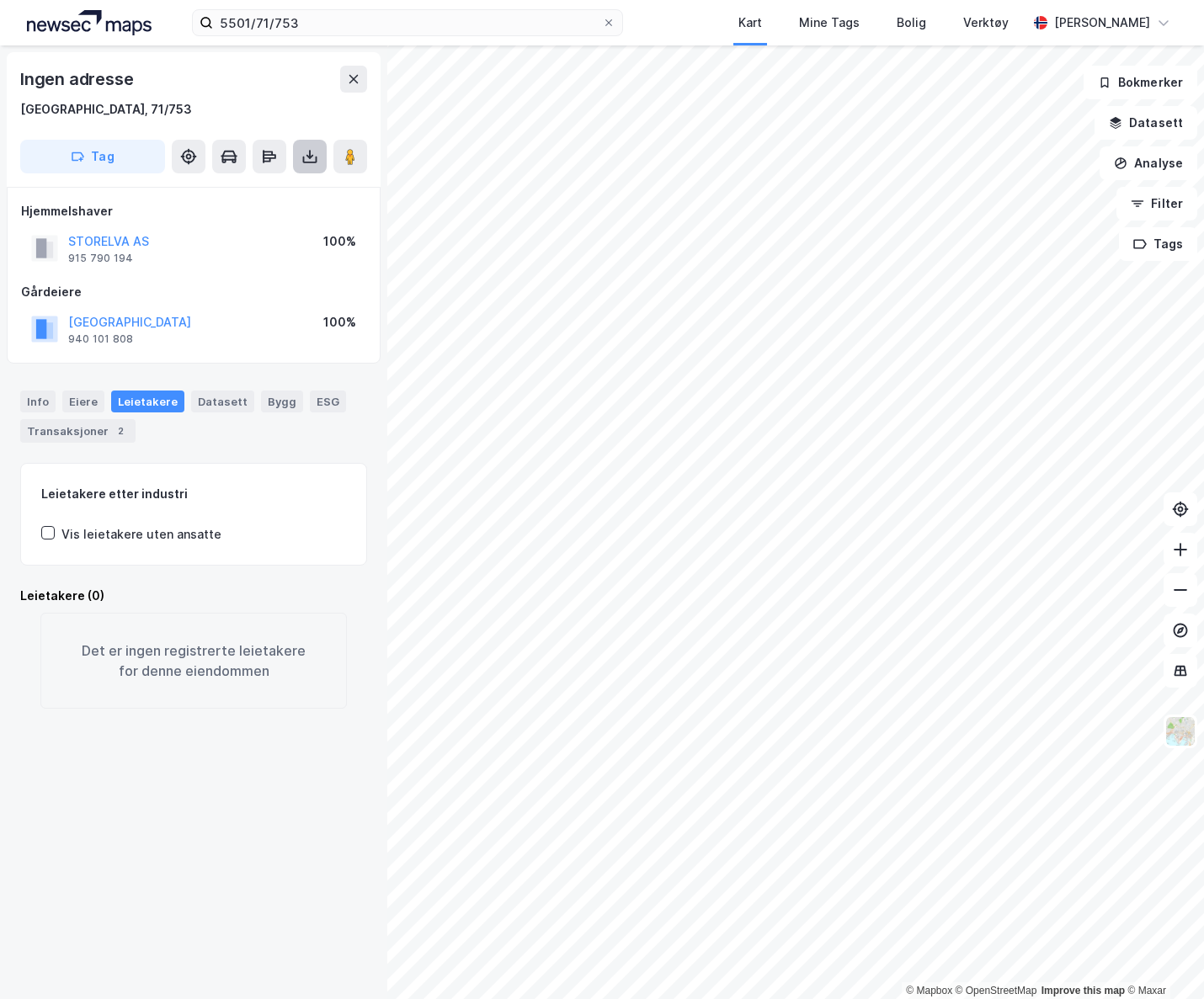
click at [297, 157] on button at bounding box center [309, 156] width 34 height 34
click at [271, 199] on div "Last ned grunnbok" at bounding box center [237, 190] width 179 height 27
